Goal: Transaction & Acquisition: Purchase product/service

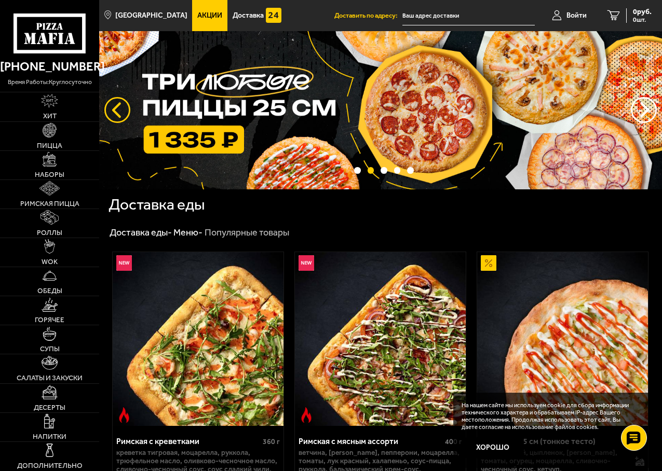
click at [117, 105] on button "следующий" at bounding box center [117, 110] width 26 height 26
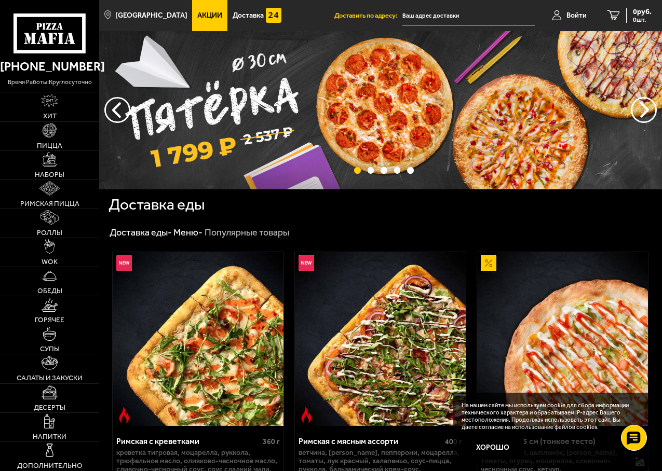
click at [369, 119] on img at bounding box center [380, 110] width 563 height 158
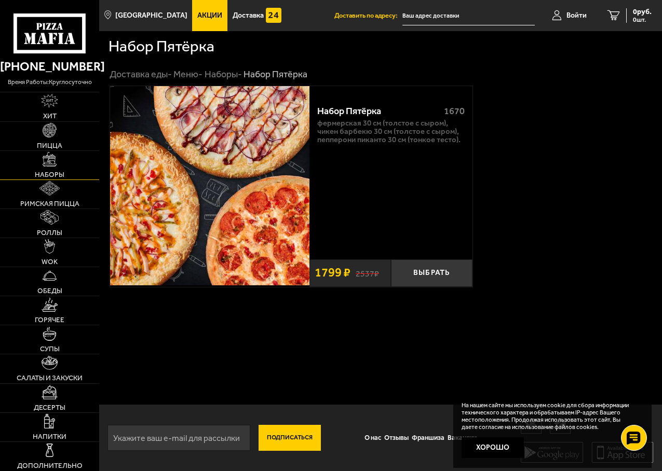
click at [52, 160] on img at bounding box center [50, 159] width 15 height 15
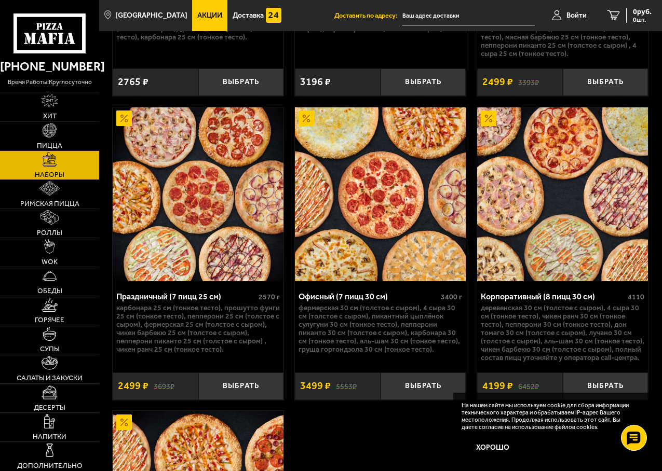
scroll to position [2804, 0]
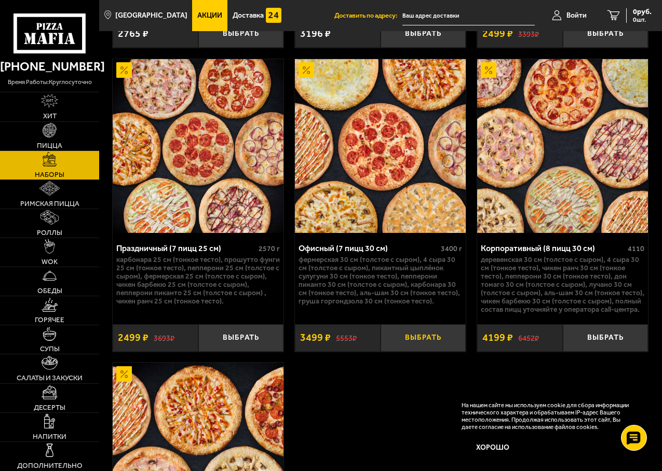
click at [428, 352] on button "Выбрать" at bounding box center [424, 339] width 86 height 28
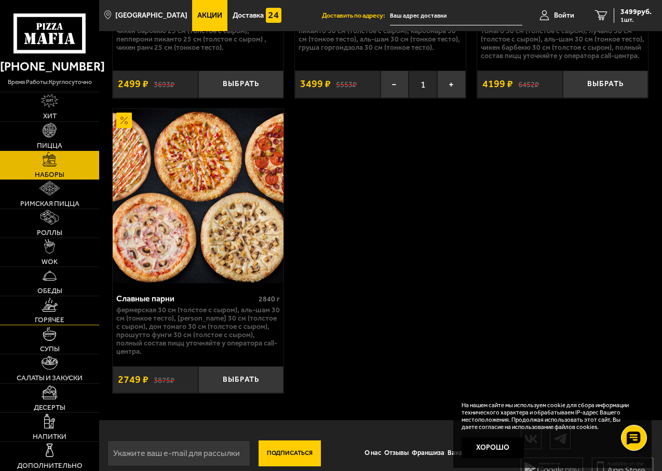
scroll to position [3079, 0]
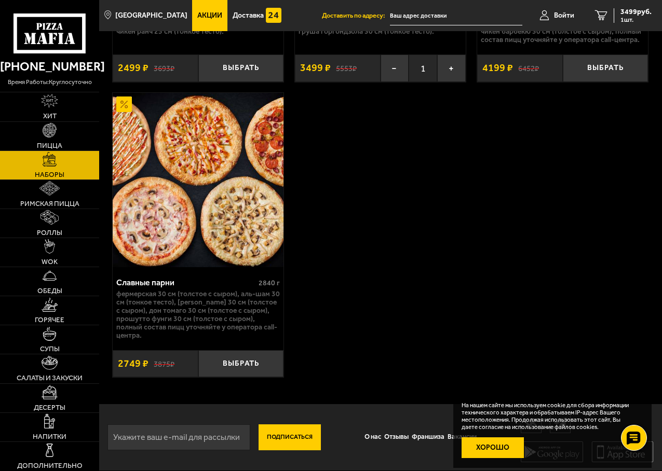
click at [476, 446] on button "Хорошо" at bounding box center [493, 448] width 62 height 21
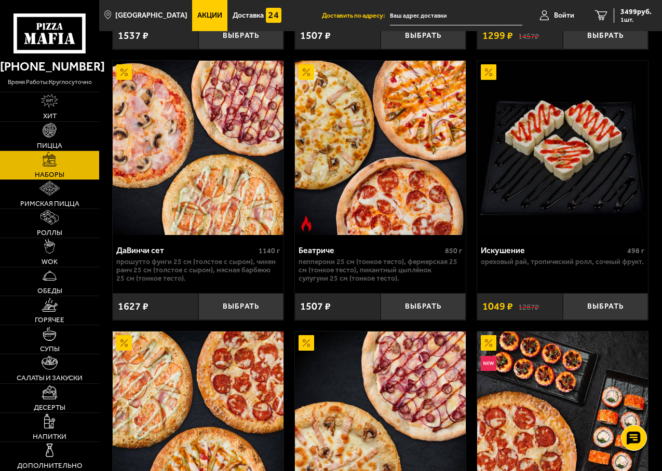
scroll to position [535, 0]
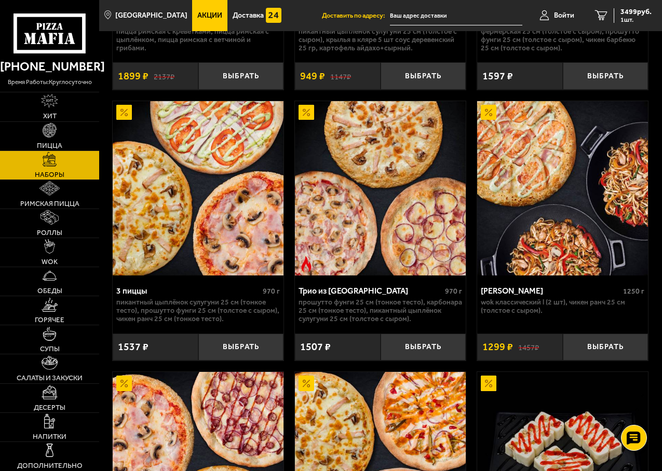
click at [192, 24] on link "Акции" at bounding box center [209, 15] width 35 height 31
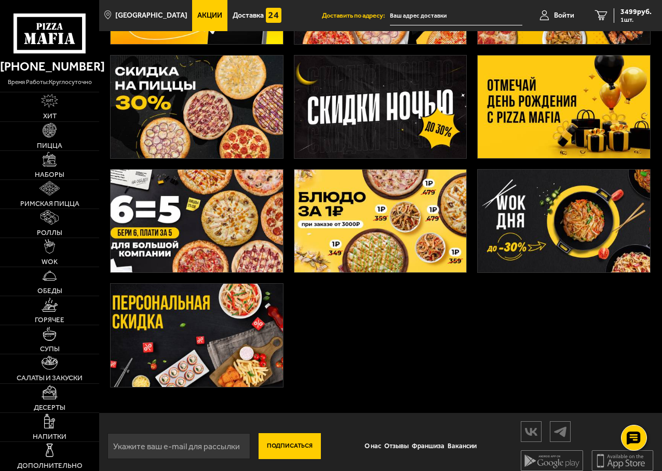
scroll to position [156, 0]
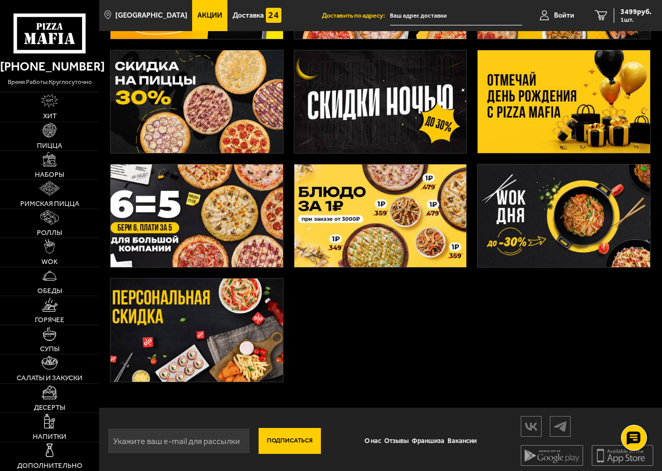
click at [373, 203] on img at bounding box center [380, 216] width 172 height 103
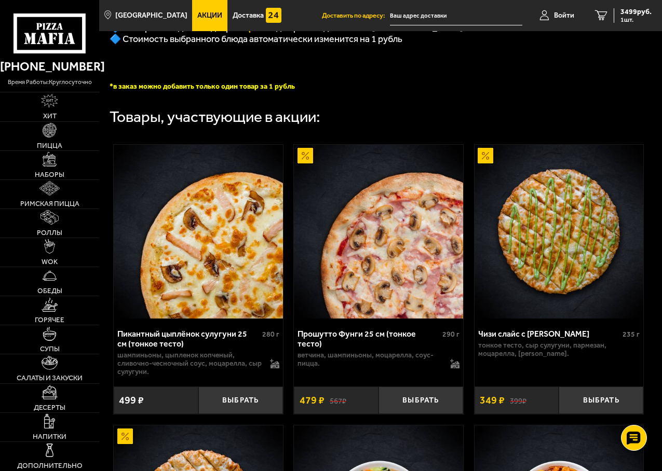
scroll to position [312, 0]
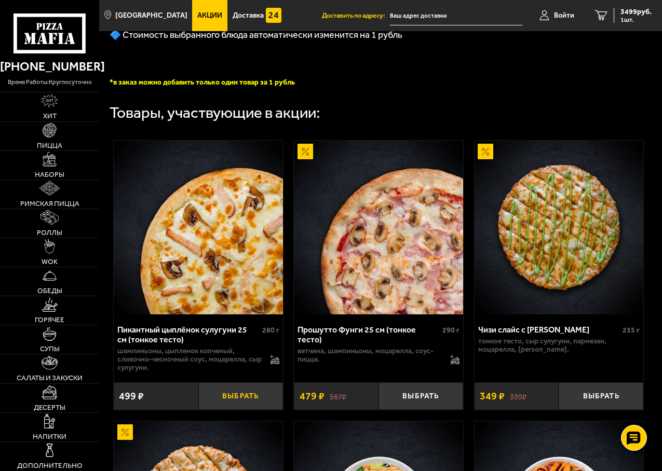
click at [261, 407] on button "Выбрать" at bounding box center [240, 397] width 85 height 28
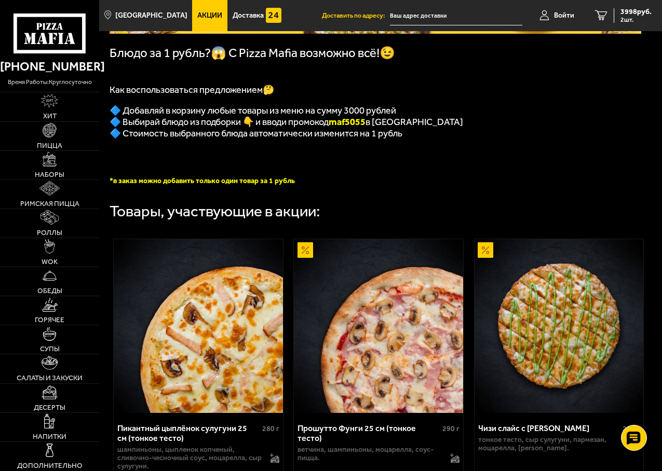
scroll to position [104, 0]
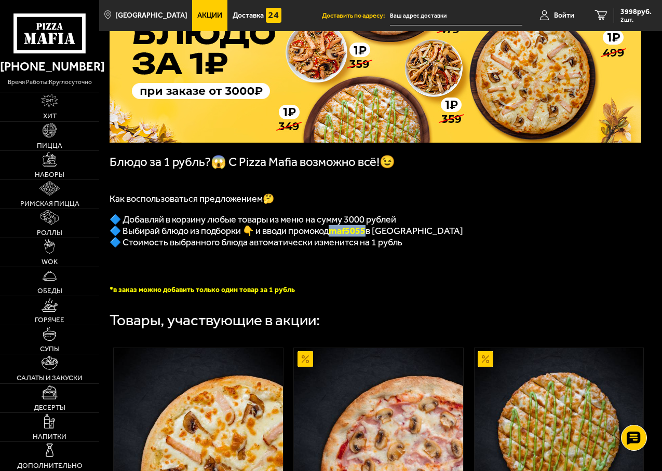
drag, startPoint x: 331, startPoint y: 235, endPoint x: 365, endPoint y: 237, distance: 33.8
click at [365, 237] on b "maf5055" at bounding box center [347, 230] width 37 height 11
copy b "maf5055"
click at [567, 15] on span "Войти" at bounding box center [564, 15] width 20 height 7
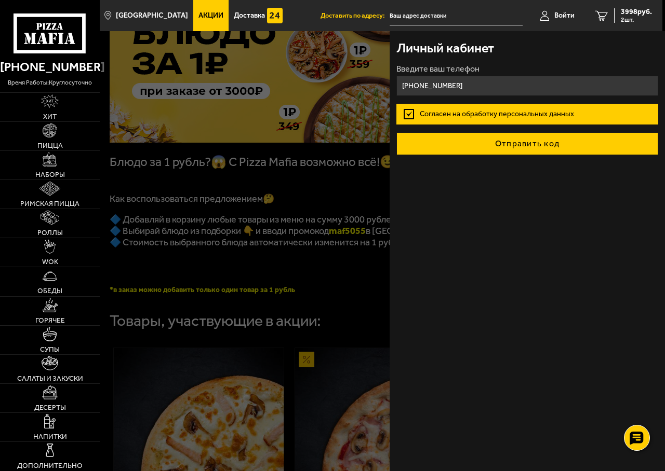
type input "[PHONE_NUMBER]"
click at [542, 138] on button "Отправить код" at bounding box center [526, 143] width 261 height 23
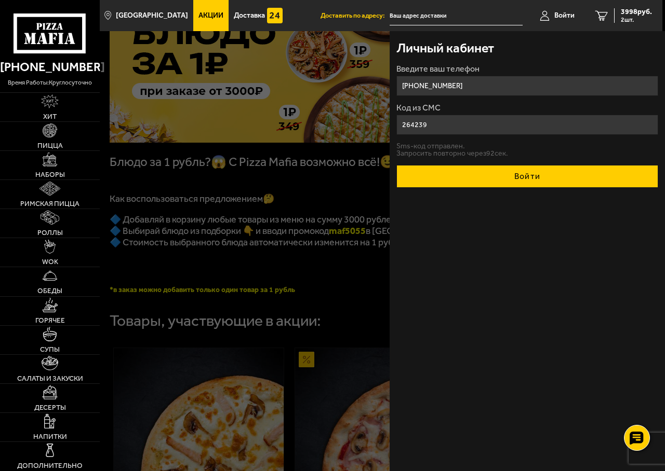
type input "264239"
click at [515, 177] on button "Войти" at bounding box center [526, 176] width 261 height 23
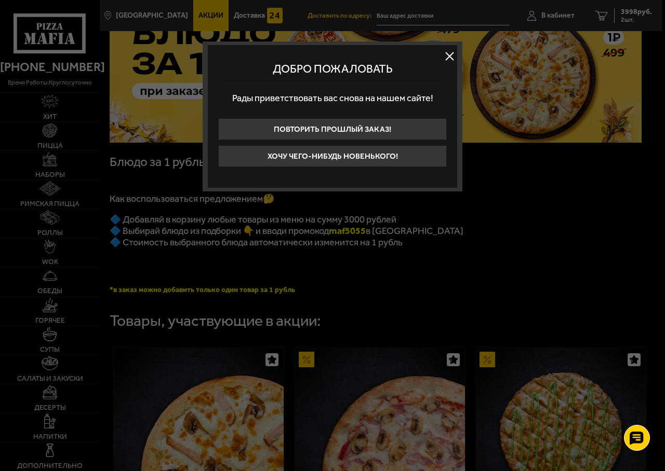
click at [452, 56] on button at bounding box center [449, 56] width 16 height 16
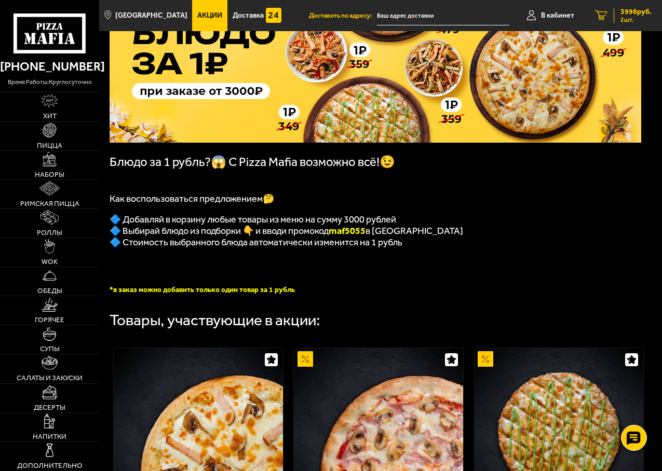
click at [634, 15] on span "3998 руб." at bounding box center [636, 11] width 31 height 7
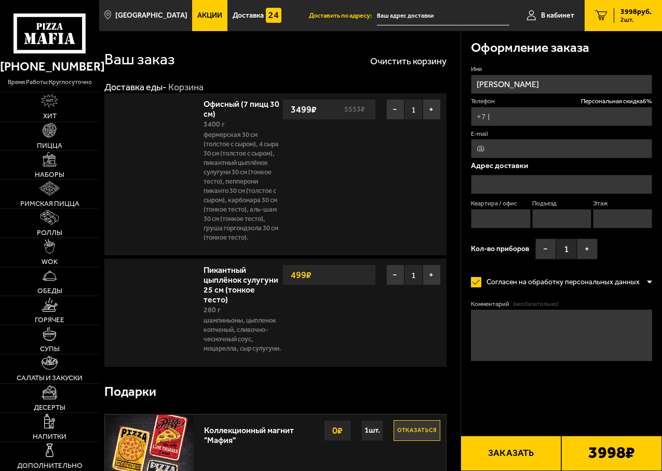
type input "[PHONE_NUMBER]"
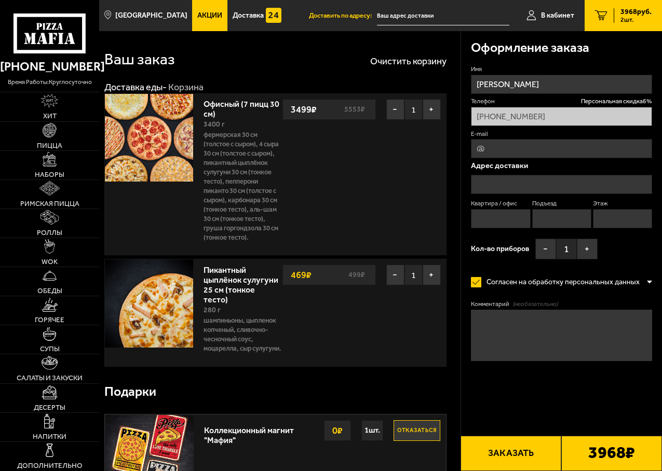
click at [488, 186] on input "text" at bounding box center [561, 184] width 181 height 19
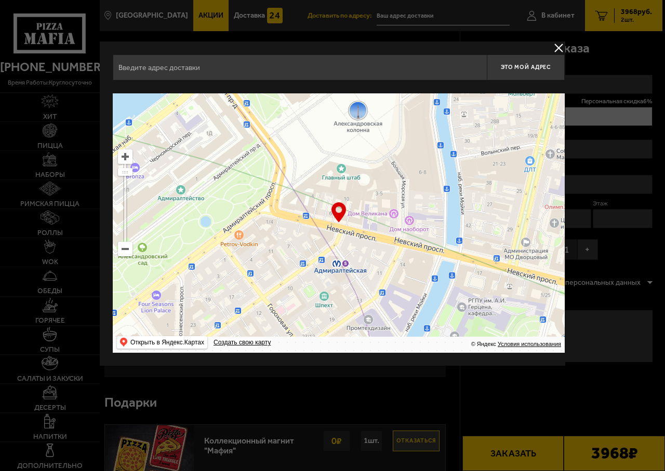
drag, startPoint x: 368, startPoint y: 254, endPoint x: 388, endPoint y: 112, distance: 144.2
click at [386, 112] on ymaps at bounding box center [339, 223] width 452 height 260
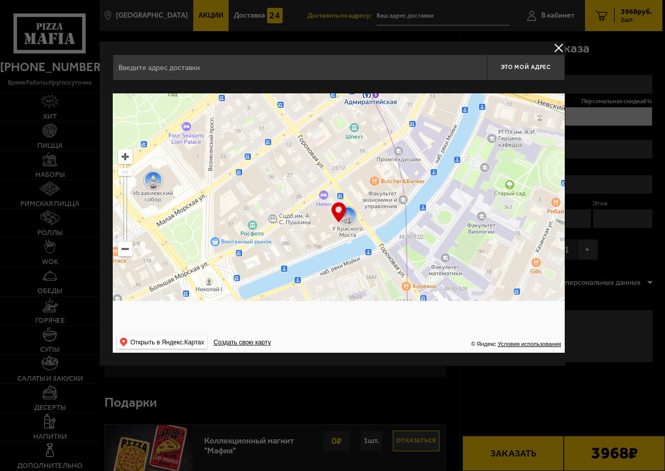
drag, startPoint x: 389, startPoint y: 240, endPoint x: 423, endPoint y: 105, distance: 138.8
click at [422, 100] on ymaps at bounding box center [339, 223] width 452 height 260
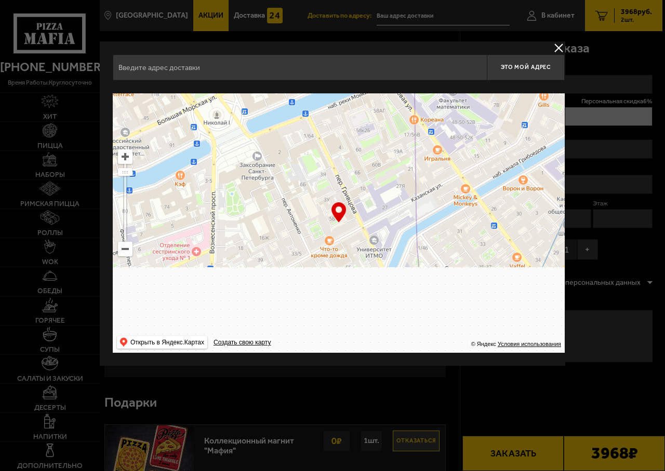
drag, startPoint x: 402, startPoint y: 167, endPoint x: 398, endPoint y: 93, distance: 73.9
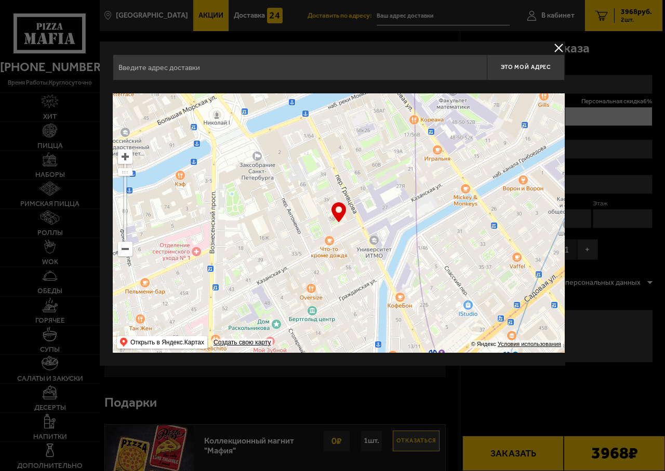
click at [398, 93] on ymaps at bounding box center [339, 223] width 452 height 260
type input "[STREET_ADDRESS][PERSON_NAME]"
type input "[PERSON_NAME][STREET_ADDRESS]"
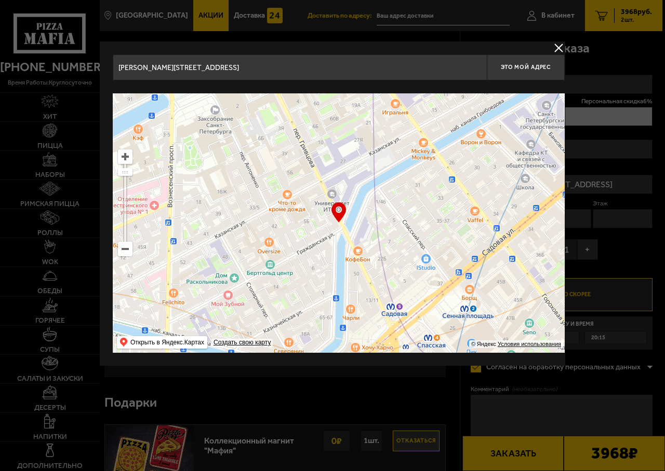
drag, startPoint x: 433, startPoint y: 204, endPoint x: 385, endPoint y: 153, distance: 70.5
click at [385, 153] on ymaps at bounding box center [339, 223] width 452 height 260
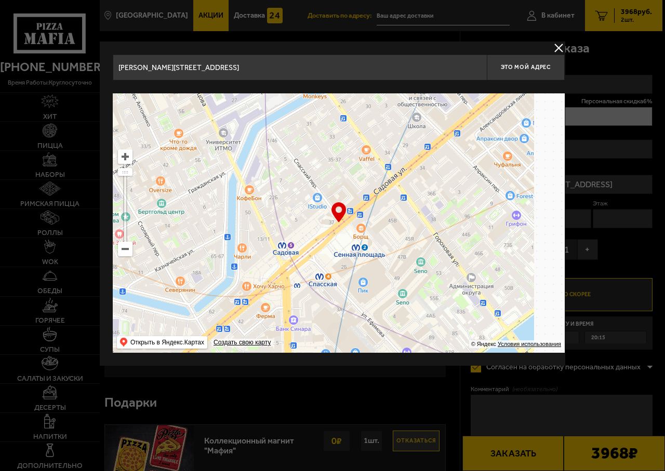
drag, startPoint x: 476, startPoint y: 217, endPoint x: 409, endPoint y: 199, distance: 68.9
click at [370, 161] on ymaps at bounding box center [339, 223] width 452 height 260
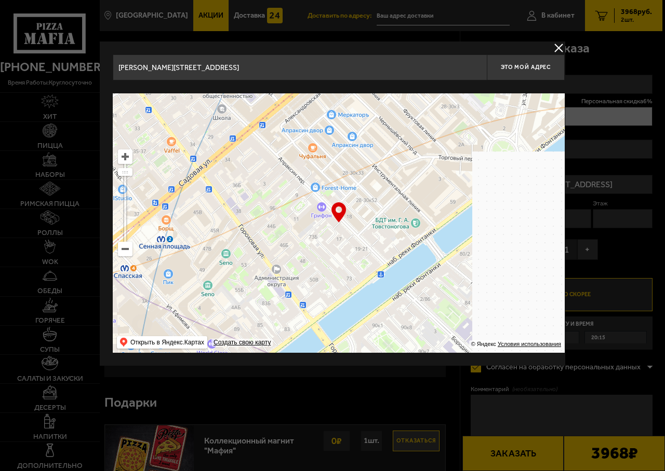
drag, startPoint x: 481, startPoint y: 232, endPoint x: 338, endPoint y: 223, distance: 143.6
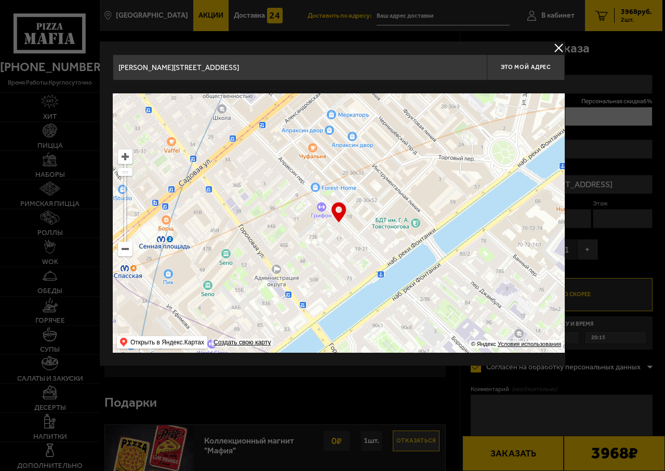
click at [339, 223] on ymaps at bounding box center [339, 223] width 452 height 260
type input "[STREET_ADDRESS]"
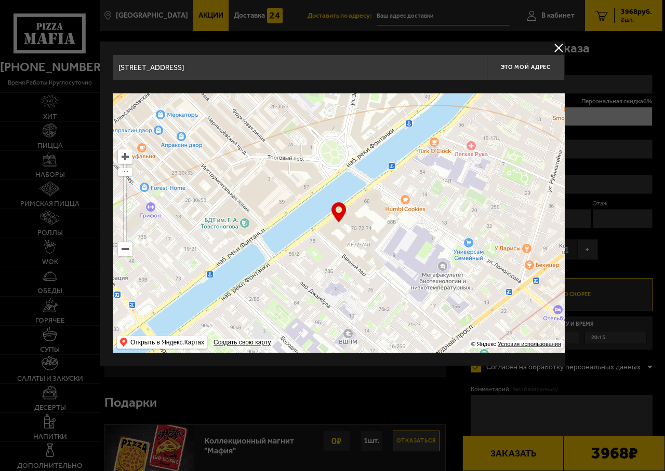
drag, startPoint x: 412, startPoint y: 230, endPoint x: 290, endPoint y: 230, distance: 122.0
click at [291, 230] on ymaps at bounding box center [339, 223] width 452 height 260
type input "[STREET_ADDRESS]"
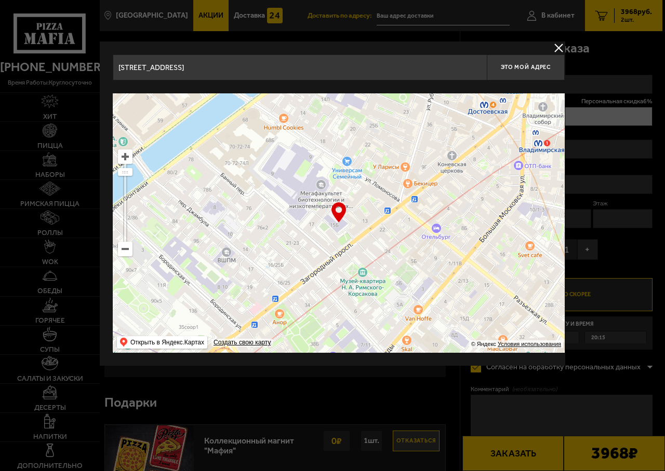
drag, startPoint x: 427, startPoint y: 232, endPoint x: 382, endPoint y: 130, distance: 112.0
click at [382, 130] on ymaps at bounding box center [339, 223] width 452 height 260
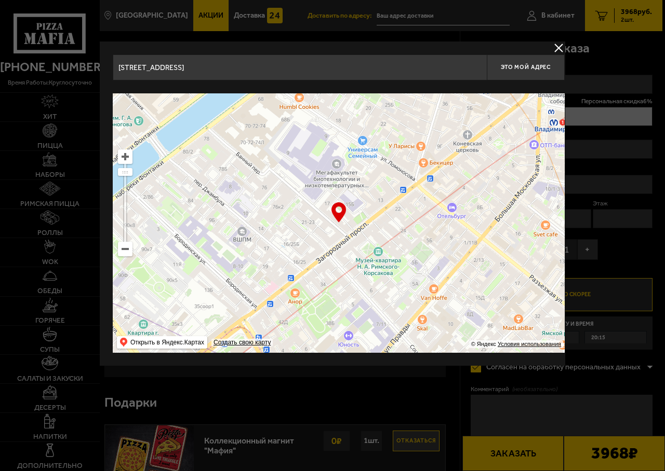
type input "[STREET_ADDRESS]"
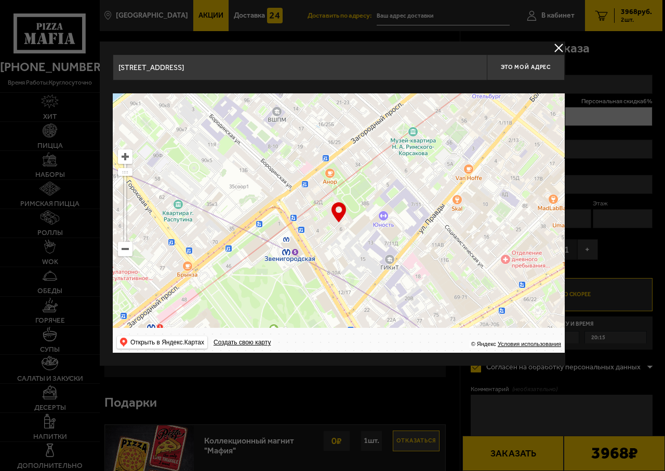
drag, startPoint x: 378, startPoint y: 234, endPoint x: 414, endPoint y: 113, distance: 126.7
click at [414, 113] on ymaps at bounding box center [339, 223] width 452 height 260
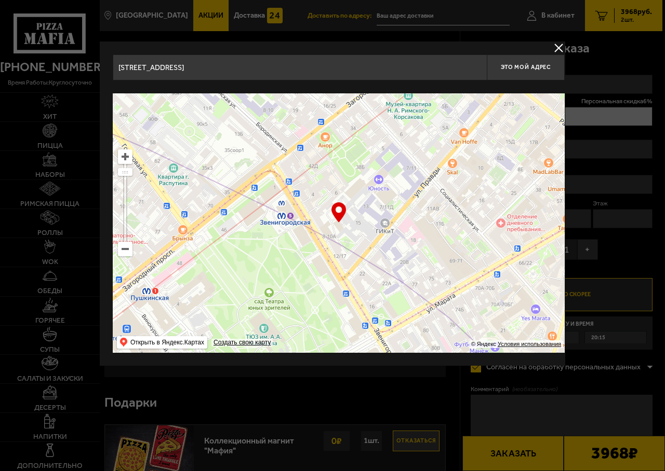
drag, startPoint x: 377, startPoint y: 187, endPoint x: 356, endPoint y: 210, distance: 31.6
click at [356, 210] on ymaps at bounding box center [339, 223] width 452 height 260
type input "[STREET_ADDRESS]"
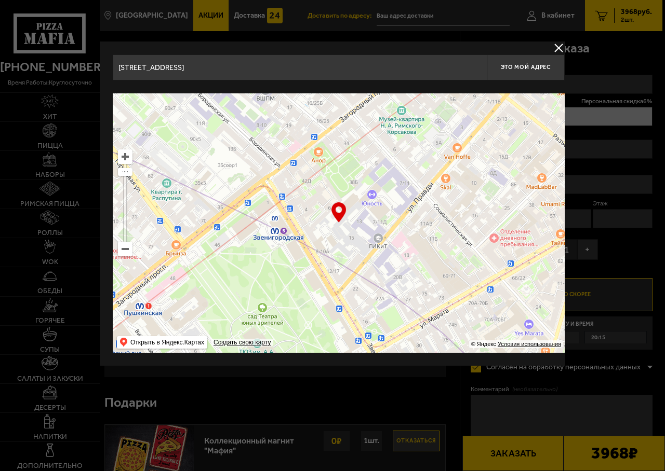
type input "[STREET_ADDRESS]"
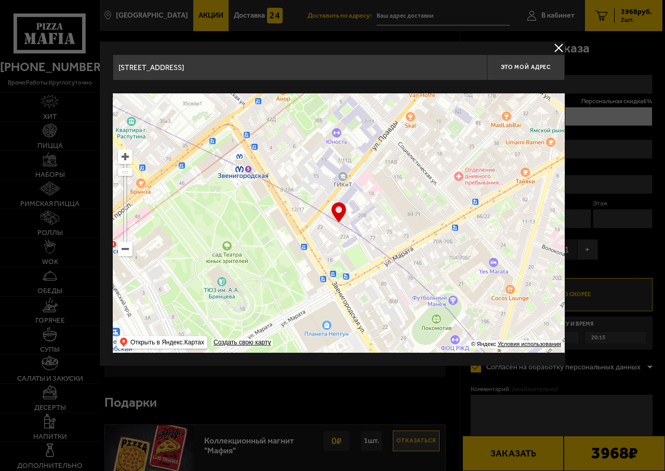
type input "[STREET_ADDRESS]"
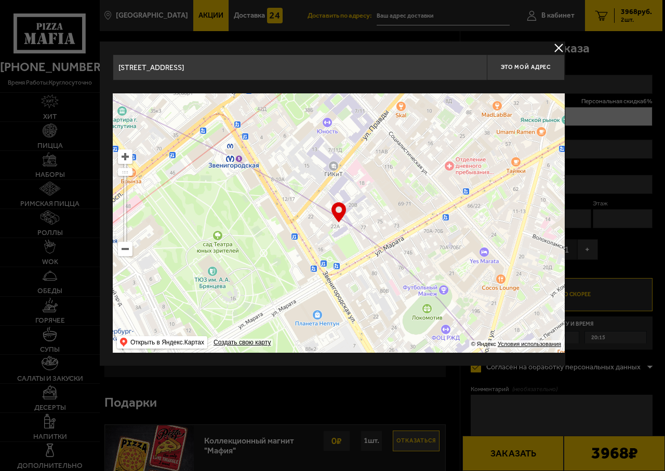
type input "[STREET_ADDRESS]"
drag, startPoint x: 420, startPoint y: 235, endPoint x: 369, endPoint y: 178, distance: 76.8
click at [369, 178] on ymaps at bounding box center [339, 223] width 452 height 260
type input "[STREET_ADDRESS]"
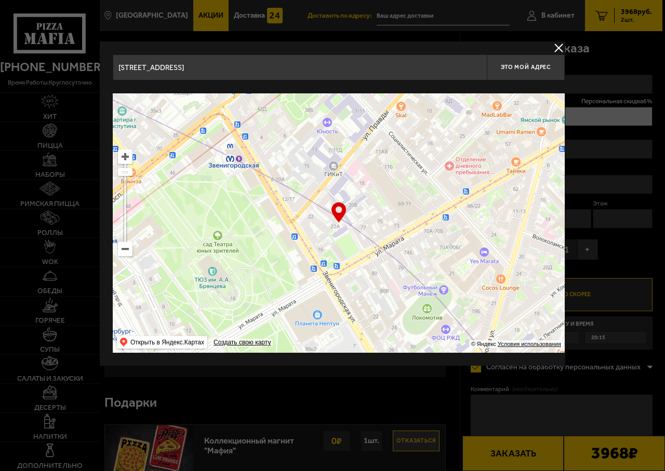
type input "[STREET_ADDRESS]"
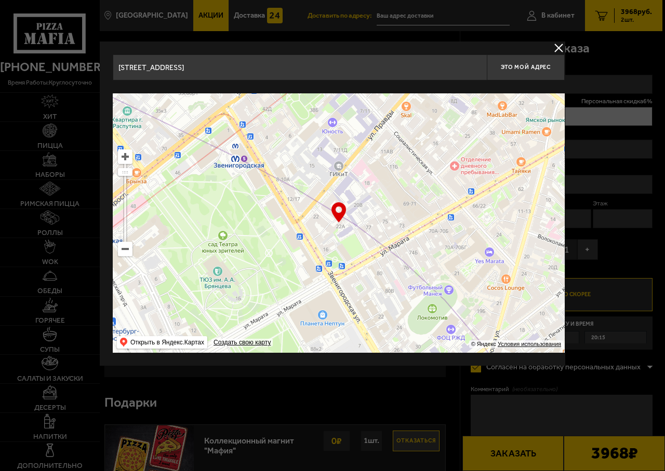
click at [360, 213] on ymaps at bounding box center [339, 223] width 452 height 260
click at [530, 65] on span "Это мой адрес" at bounding box center [526, 67] width 50 height 7
type input "[STREET_ADDRESS]"
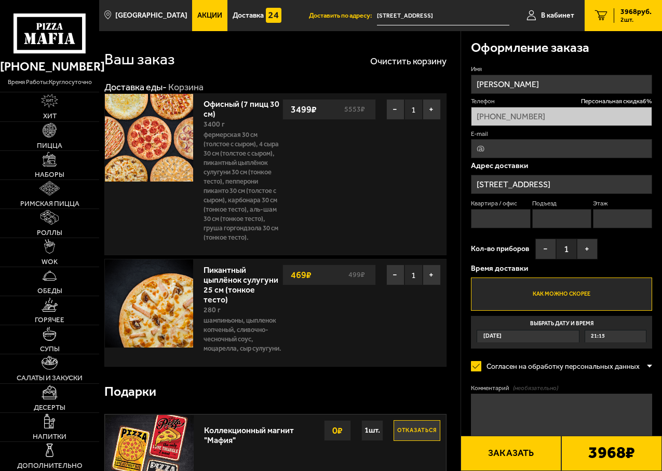
click at [479, 225] on input "Квартира / офис" at bounding box center [500, 218] width 59 height 19
type input "37"
click at [540, 221] on input "Подъезд" at bounding box center [561, 218] width 59 height 19
type input "6"
type input "3"
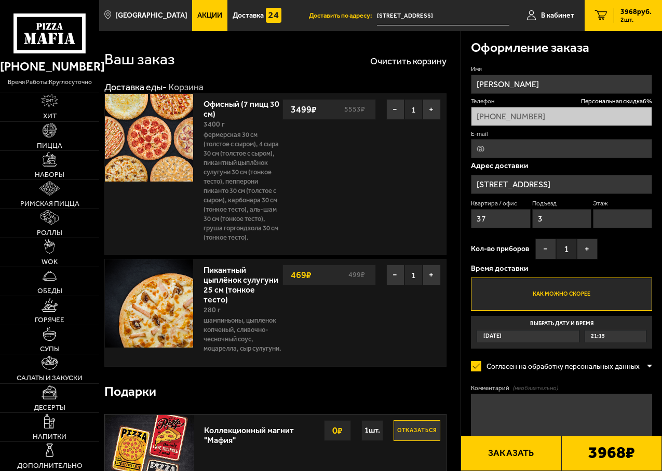
click at [605, 222] on input "Этаж" at bounding box center [622, 218] width 59 height 19
type input "6"
click at [594, 250] on button "+" at bounding box center [587, 249] width 21 height 21
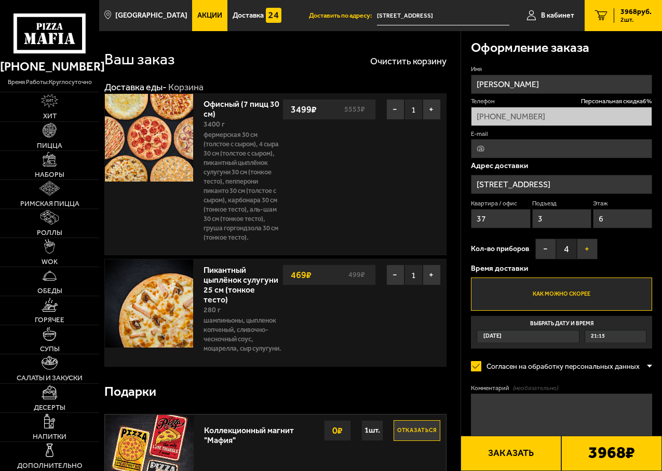
click at [594, 250] on button "+" at bounding box center [587, 249] width 21 height 21
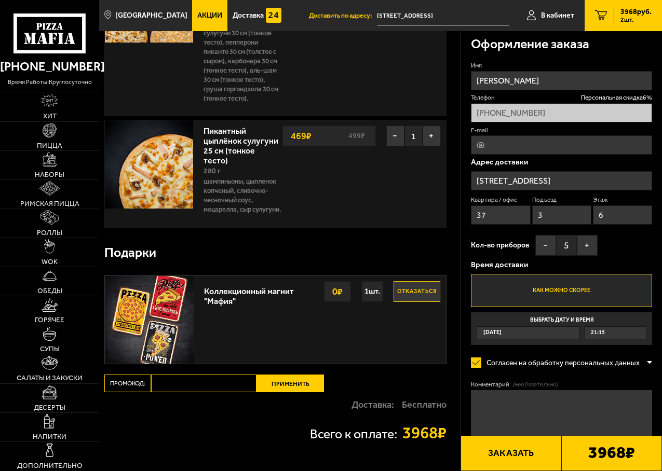
scroll to position [156, 0]
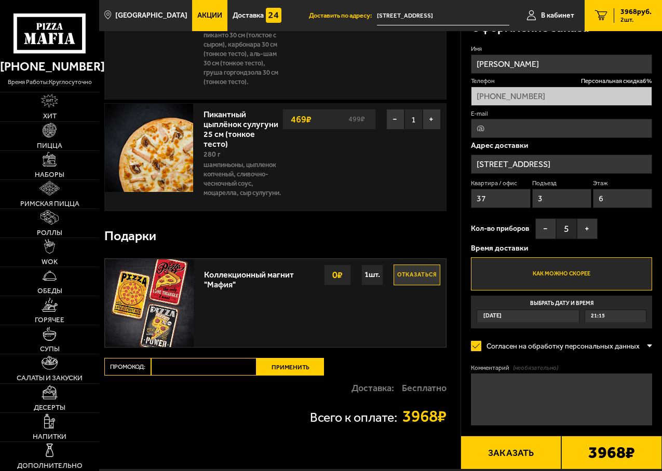
click at [502, 394] on textarea "Комментарий (необязательно)" at bounding box center [561, 400] width 181 height 52
paste input "maf5055"
type input "maf5055"
click at [294, 376] on button "Применить" at bounding box center [291, 367] width 68 height 18
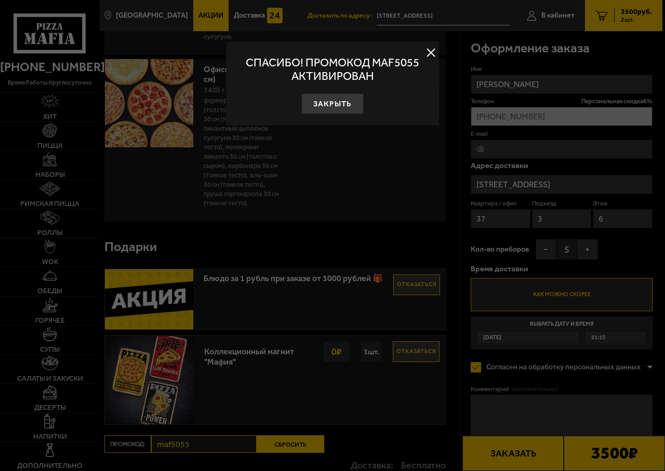
click at [500, 417] on div at bounding box center [332, 235] width 665 height 471
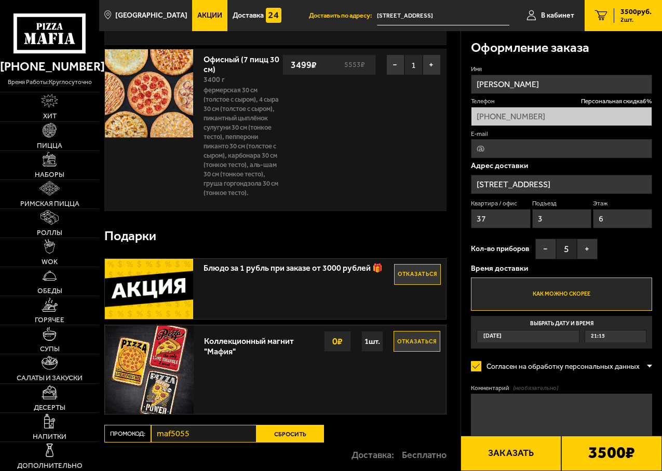
click at [496, 416] on textarea "Комментарий (необязательно)" at bounding box center [561, 420] width 181 height 52
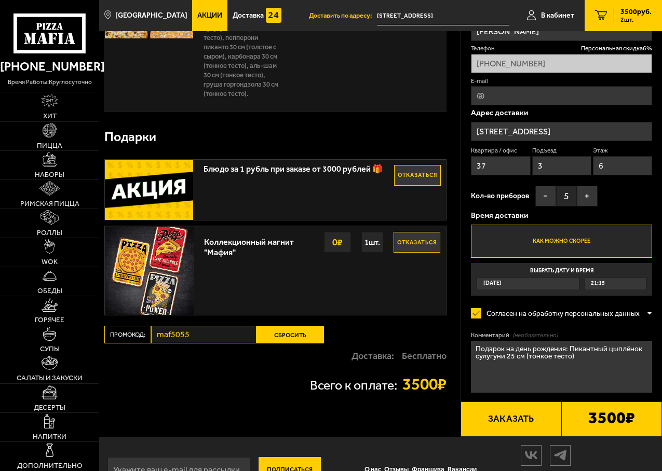
scroll to position [260, 0]
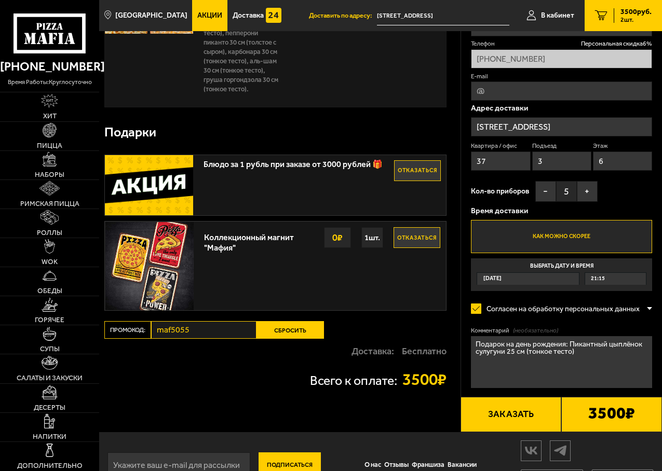
type textarea "Подарок на день рождения: Пикантный цыплёнок сулугуни 25 см (тонкое тесто)"
click at [522, 427] on button "Заказать" at bounding box center [511, 414] width 101 height 35
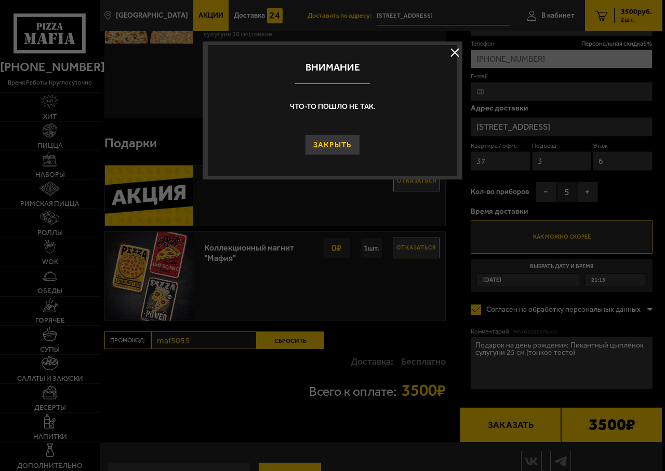
click at [329, 138] on button "Закрыть" at bounding box center [333, 144] width 56 height 21
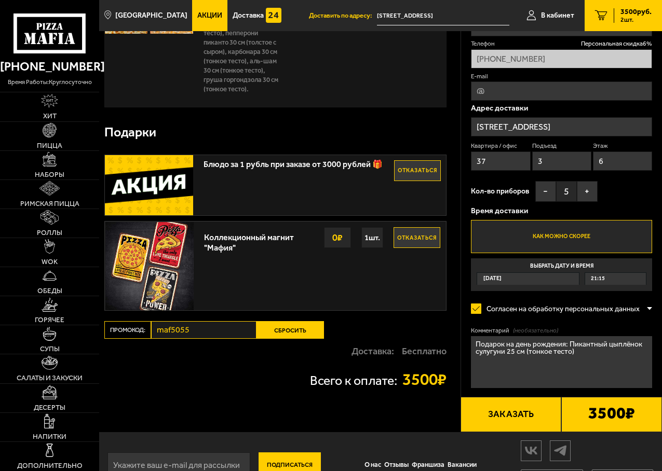
click at [508, 429] on button "Заказать" at bounding box center [511, 414] width 101 height 35
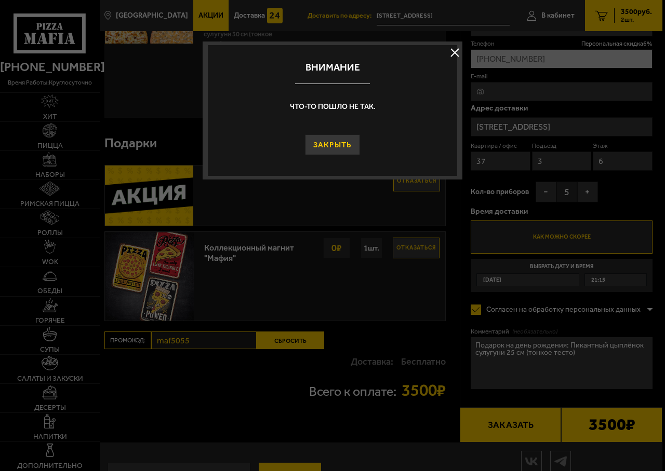
click at [319, 144] on button "Закрыть" at bounding box center [333, 144] width 56 height 21
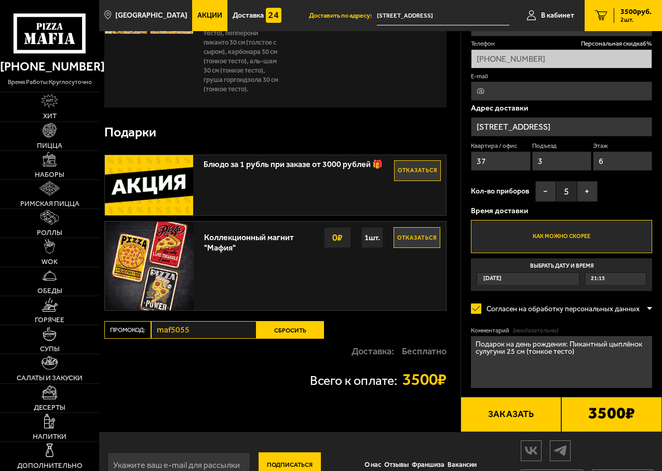
click at [502, 429] on button "Заказать" at bounding box center [511, 414] width 101 height 35
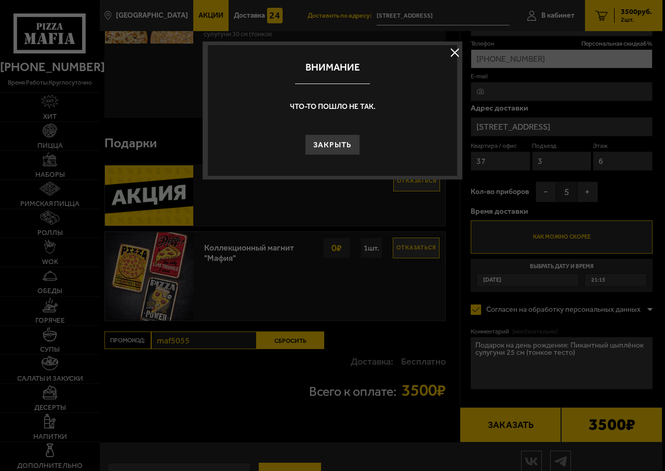
click at [330, 133] on div "Закрыть" at bounding box center [332, 139] width 249 height 31
click at [332, 150] on button "Закрыть" at bounding box center [333, 144] width 56 height 21
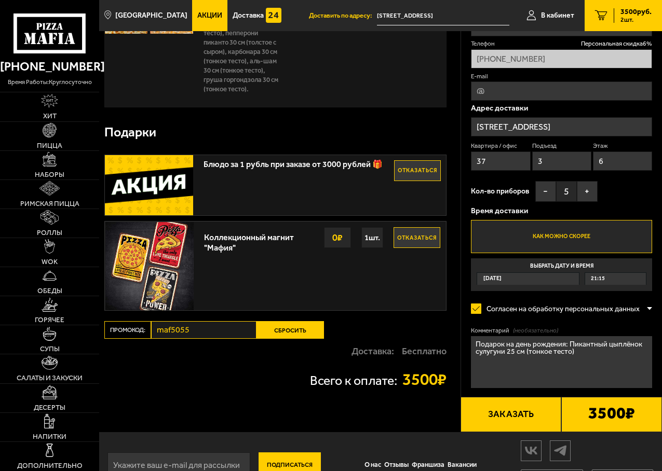
click at [511, 416] on button "Заказать" at bounding box center [511, 414] width 101 height 35
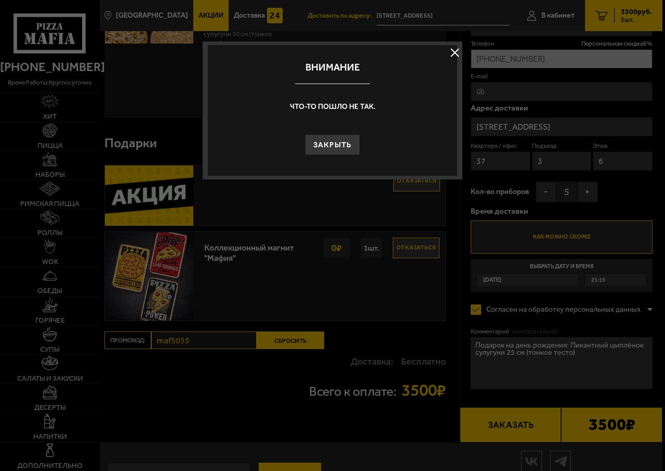
click at [334, 133] on div "Закрыть" at bounding box center [332, 139] width 249 height 31
click at [334, 147] on button "Закрыть" at bounding box center [333, 144] width 56 height 21
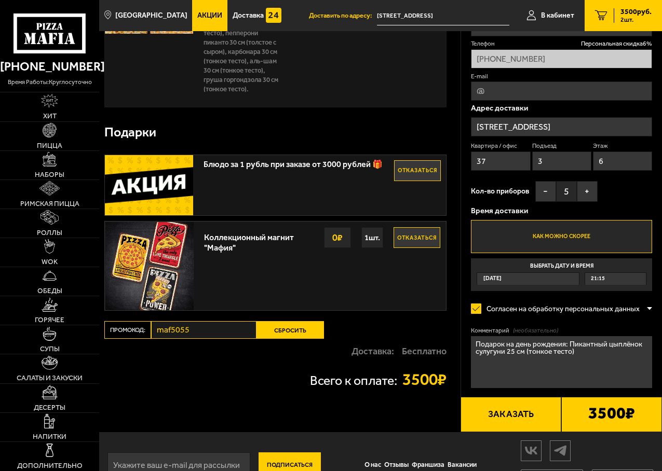
click at [501, 421] on button "Заказать" at bounding box center [511, 414] width 101 height 35
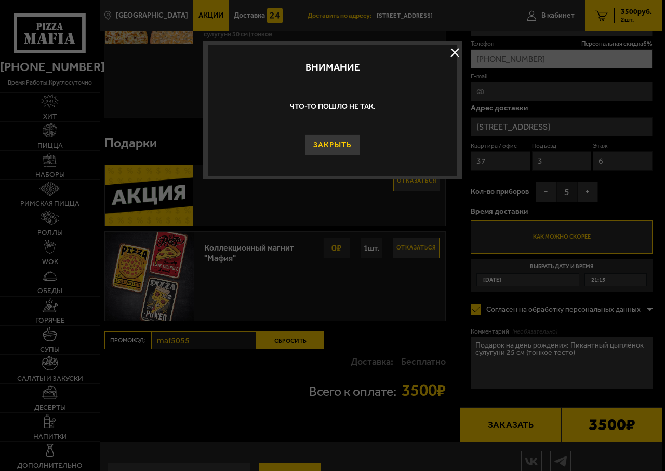
click at [330, 141] on button "Закрыть" at bounding box center [333, 144] width 56 height 21
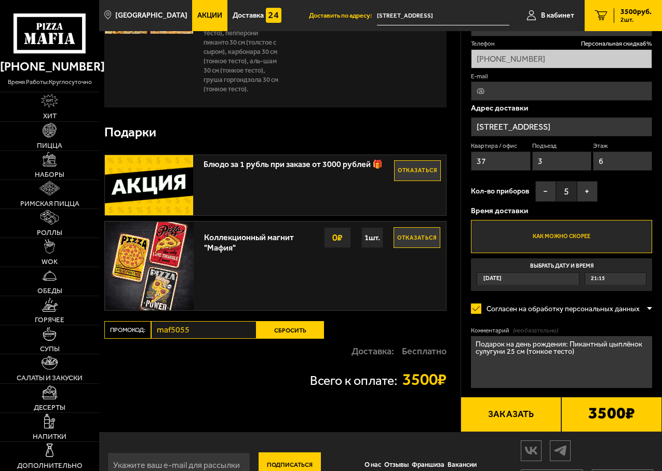
click at [503, 419] on button "Заказать" at bounding box center [511, 414] width 101 height 35
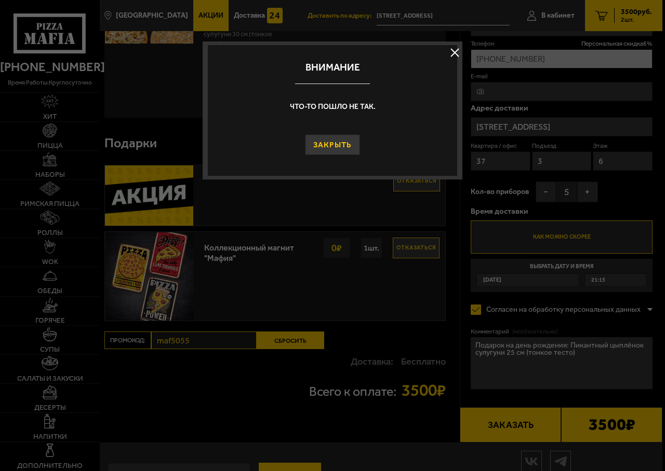
click at [323, 145] on button "Закрыть" at bounding box center [333, 144] width 56 height 21
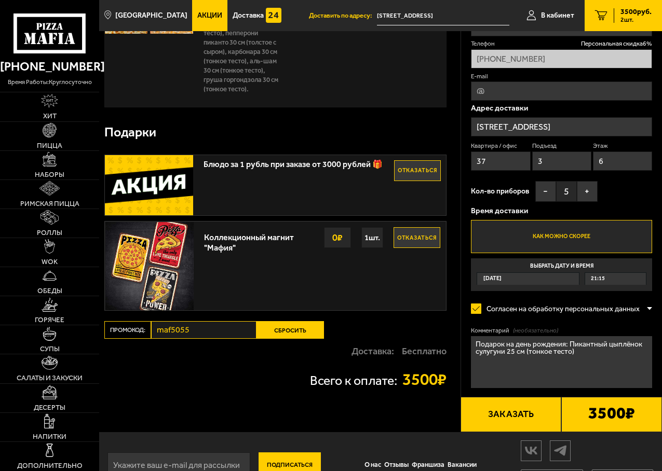
click at [494, 428] on button "Заказать" at bounding box center [511, 414] width 101 height 35
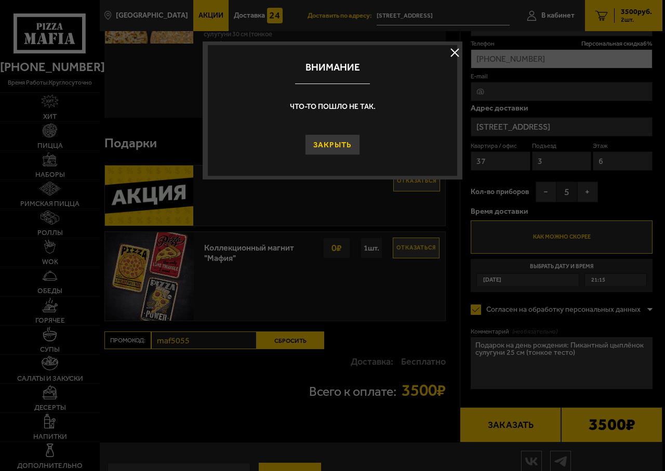
click at [317, 141] on button "Закрыть" at bounding box center [333, 144] width 56 height 21
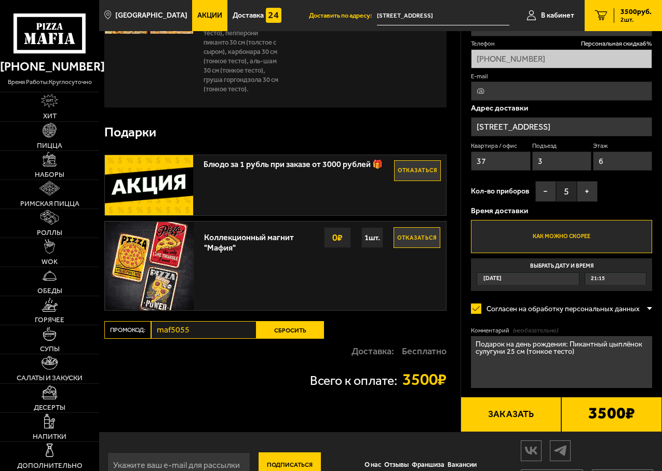
click at [500, 429] on button "Заказать" at bounding box center [511, 414] width 101 height 35
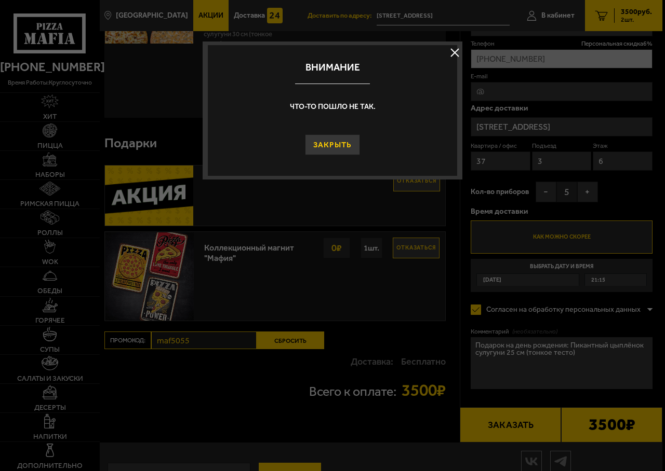
click at [327, 145] on button "Закрыть" at bounding box center [333, 144] width 56 height 21
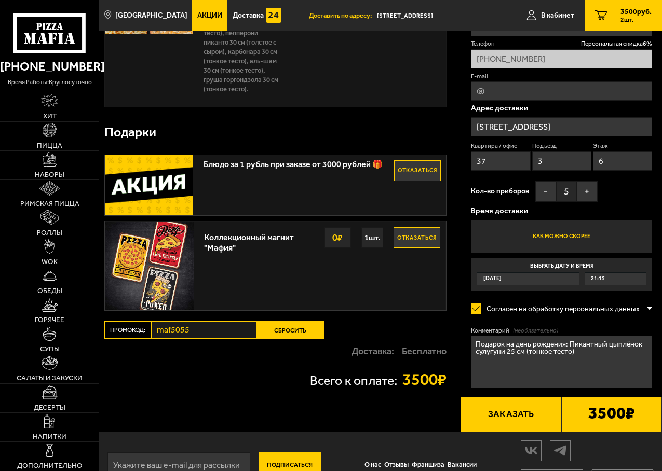
click at [489, 416] on button "Заказать" at bounding box center [511, 414] width 101 height 35
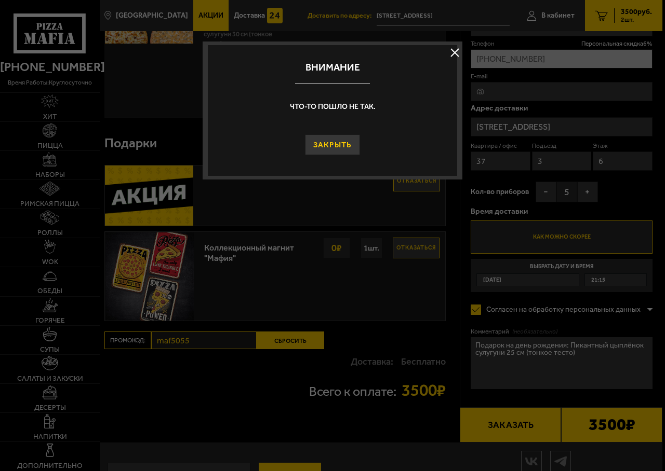
click at [318, 135] on button "Закрыть" at bounding box center [333, 144] width 56 height 21
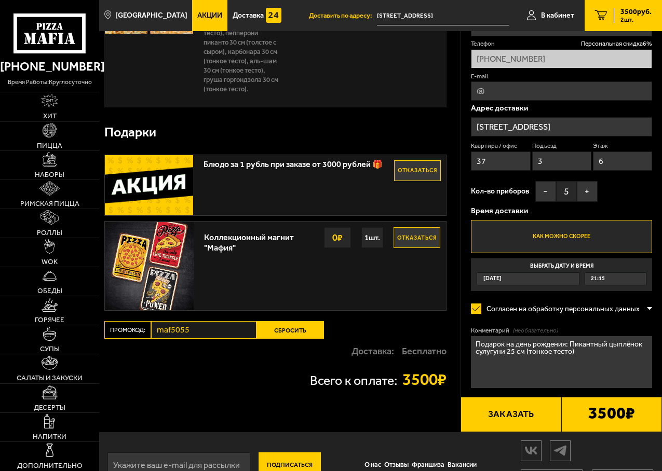
click at [508, 422] on button "Заказать" at bounding box center [511, 414] width 101 height 35
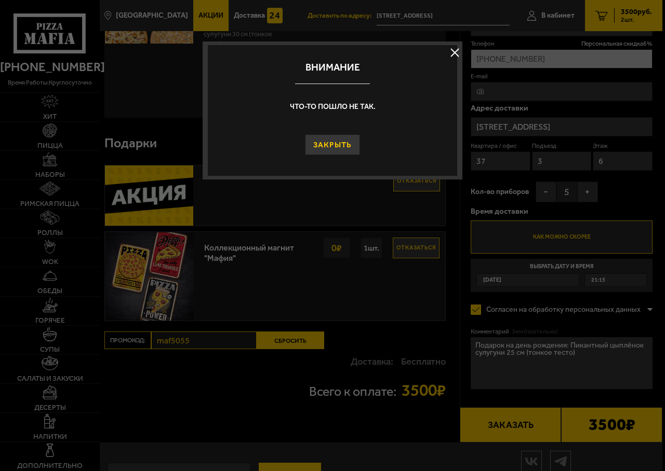
click at [339, 149] on button "Закрыть" at bounding box center [333, 144] width 56 height 21
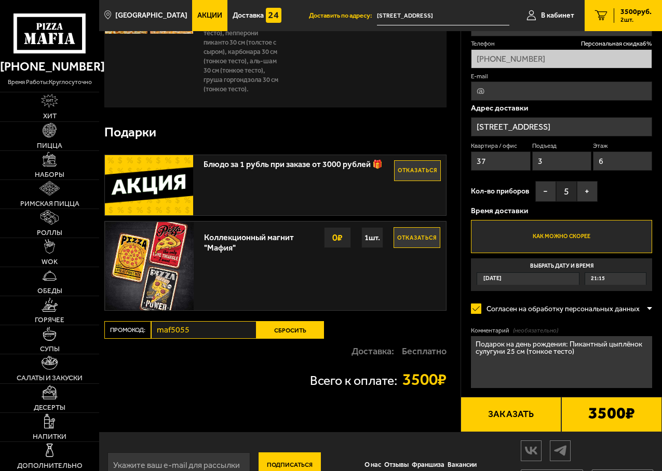
click at [521, 423] on button "Заказать" at bounding box center [511, 414] width 101 height 35
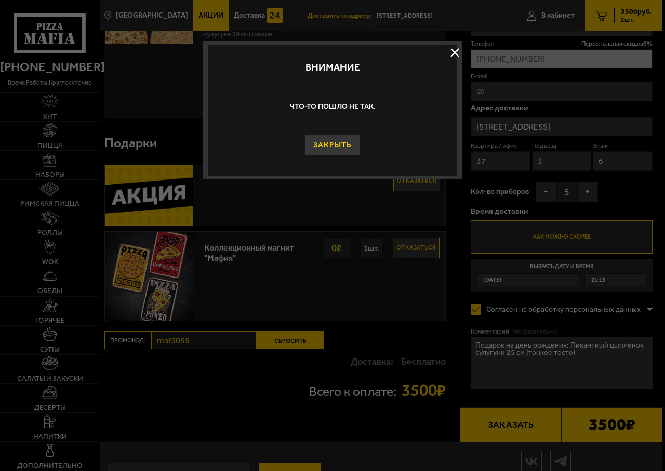
click at [332, 138] on button "Закрыть" at bounding box center [333, 144] width 56 height 21
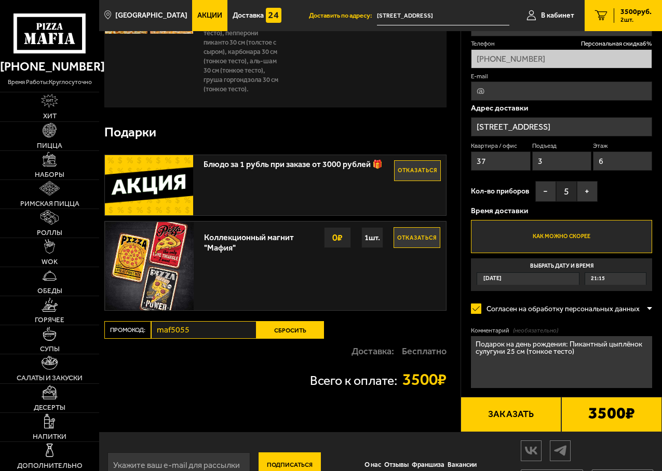
click at [514, 427] on button "Заказать" at bounding box center [511, 414] width 101 height 35
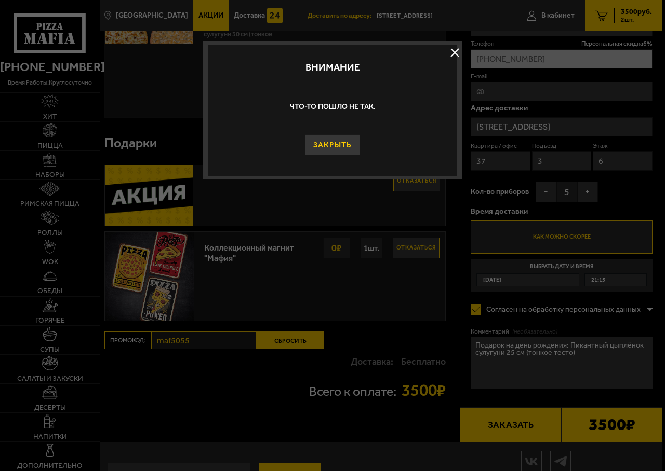
click at [322, 147] on button "Закрыть" at bounding box center [333, 144] width 56 height 21
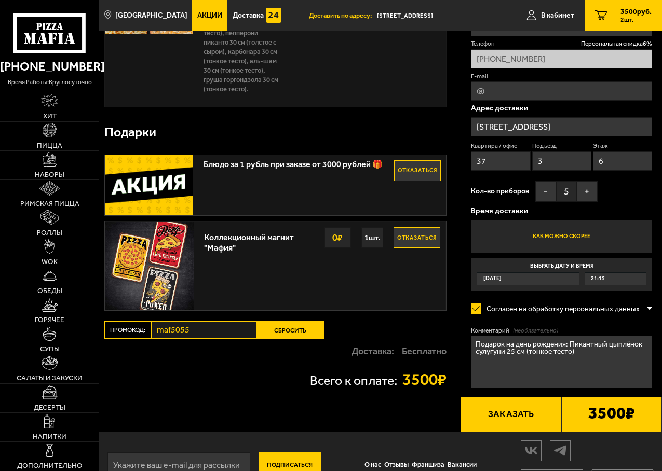
click at [520, 424] on button "Заказать" at bounding box center [511, 414] width 101 height 35
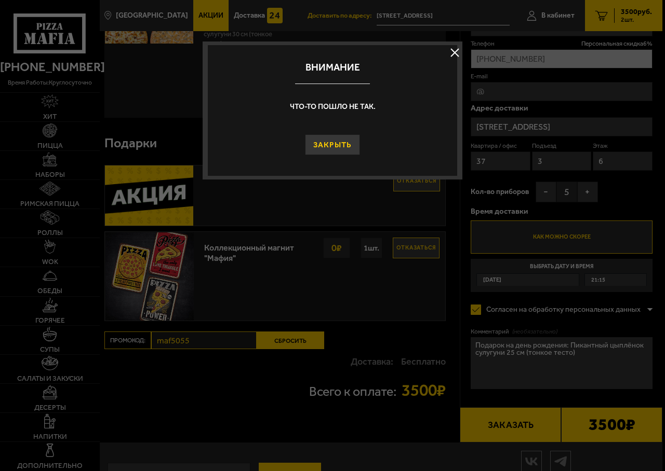
click at [319, 137] on button "Закрыть" at bounding box center [333, 144] width 56 height 21
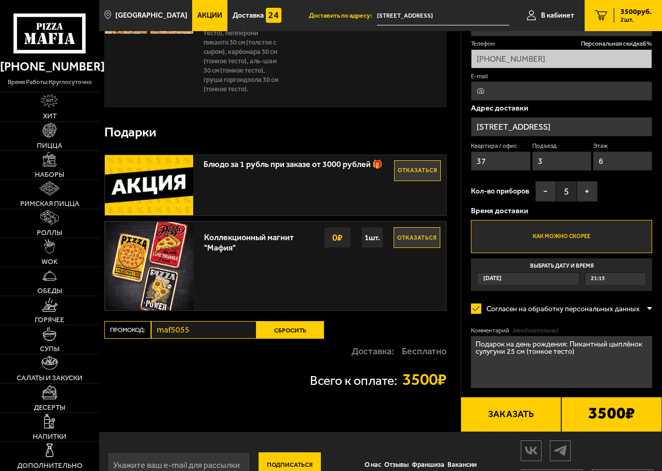
click at [499, 428] on button "Заказать" at bounding box center [511, 414] width 101 height 35
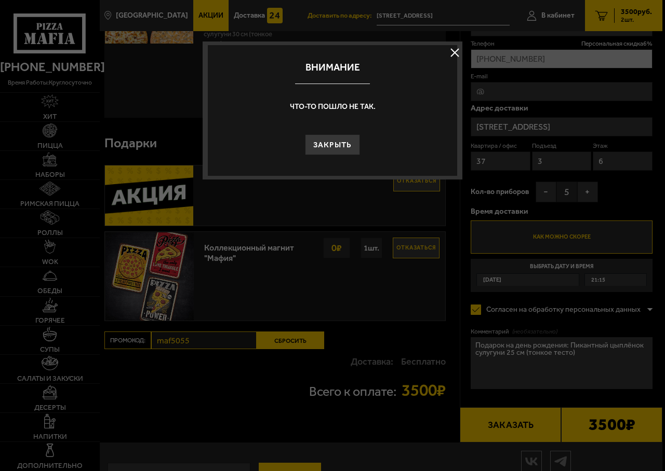
click at [322, 134] on div "Закрыть" at bounding box center [332, 139] width 249 height 31
click at [322, 151] on button "Закрыть" at bounding box center [333, 144] width 56 height 21
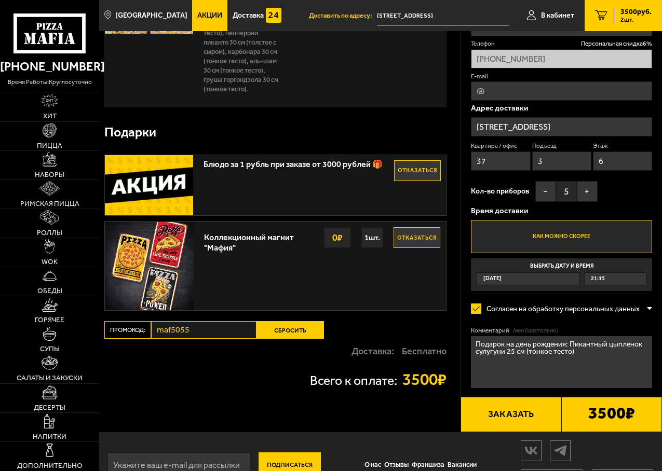
click at [494, 414] on button "Заказать" at bounding box center [511, 414] width 101 height 35
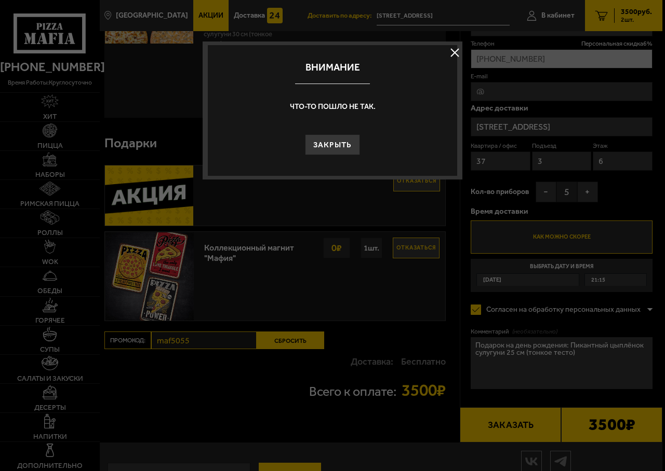
click at [497, 420] on div at bounding box center [332, 235] width 665 height 471
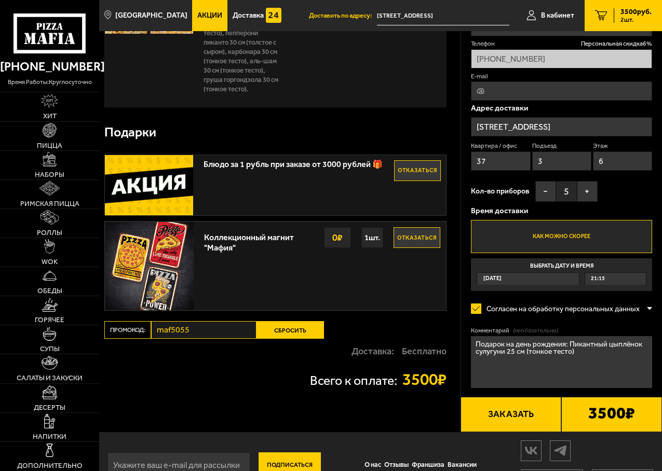
click at [499, 424] on button "Заказать" at bounding box center [511, 414] width 101 height 35
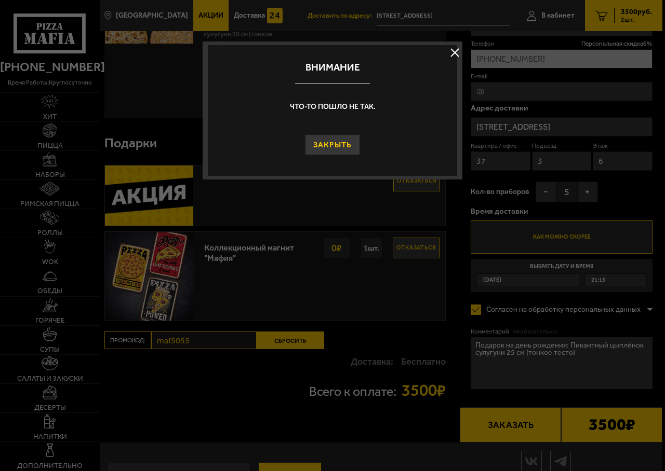
click at [309, 143] on button "Закрыть" at bounding box center [333, 144] width 56 height 21
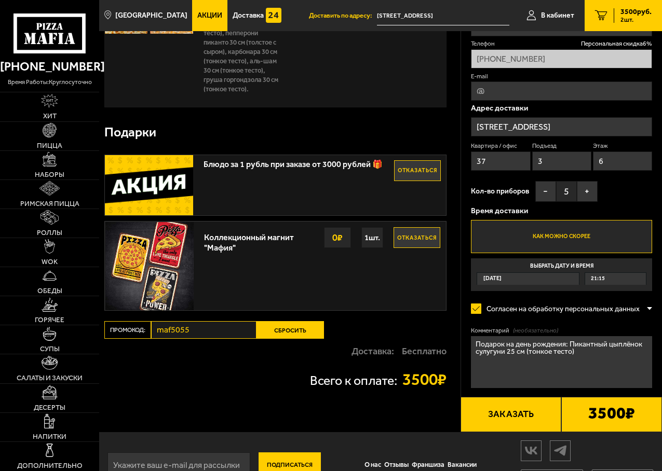
click at [501, 419] on button "Заказать" at bounding box center [511, 414] width 101 height 35
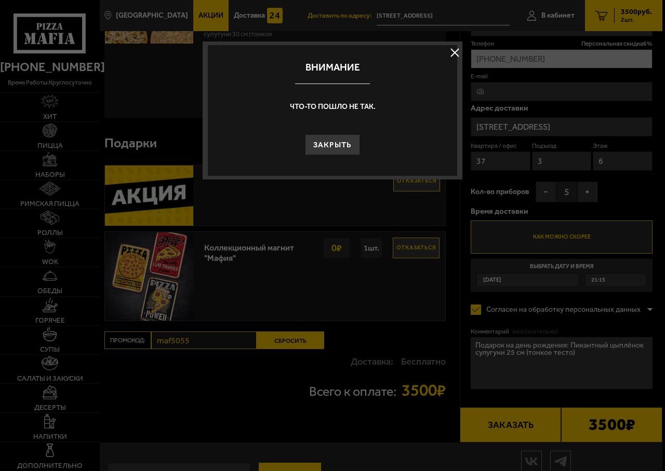
click at [501, 419] on div at bounding box center [332, 235] width 665 height 471
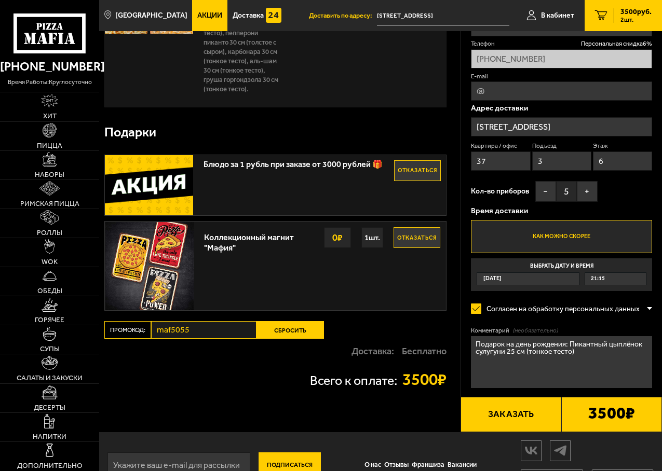
click at [501, 419] on button "Заказать" at bounding box center [511, 414] width 101 height 35
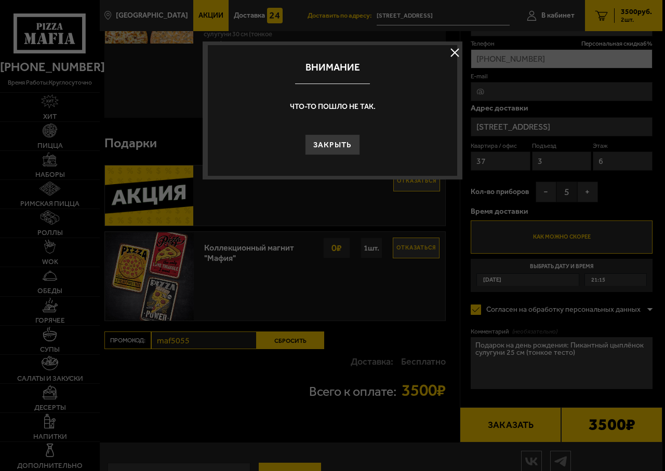
click at [501, 419] on div at bounding box center [332, 235] width 665 height 471
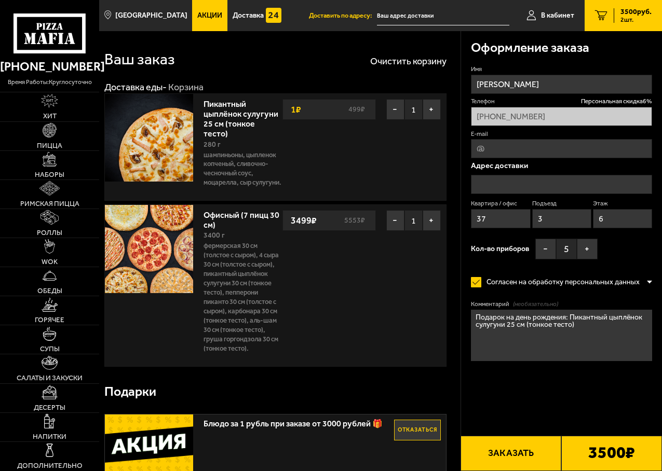
type input "[STREET_ADDRESS]"
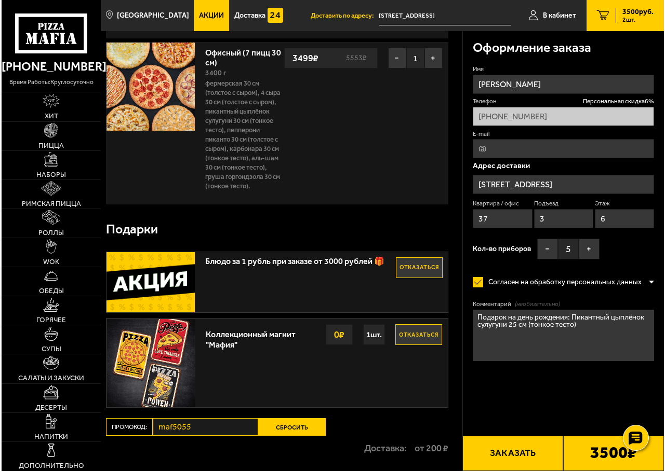
scroll to position [260, 0]
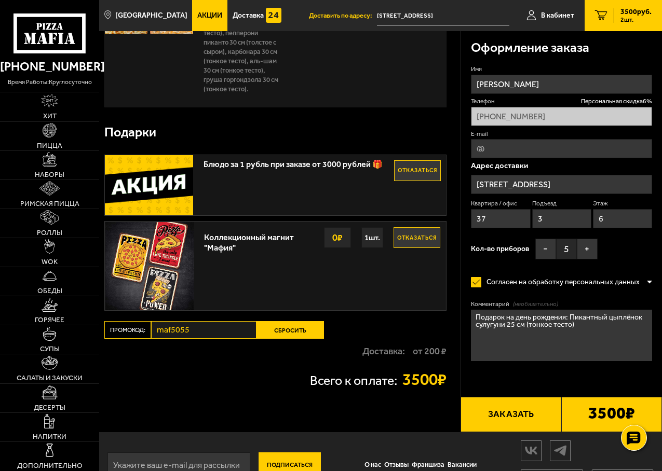
click at [498, 430] on button "Заказать" at bounding box center [511, 414] width 101 height 35
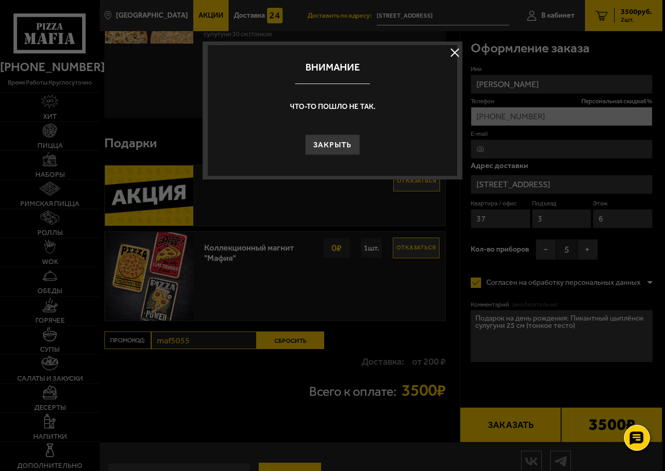
click at [498, 430] on div at bounding box center [332, 235] width 665 height 471
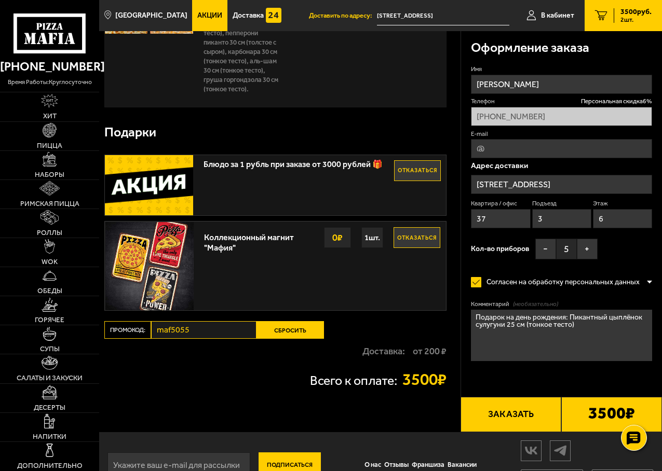
click at [499, 430] on button "Заказать" at bounding box center [511, 414] width 101 height 35
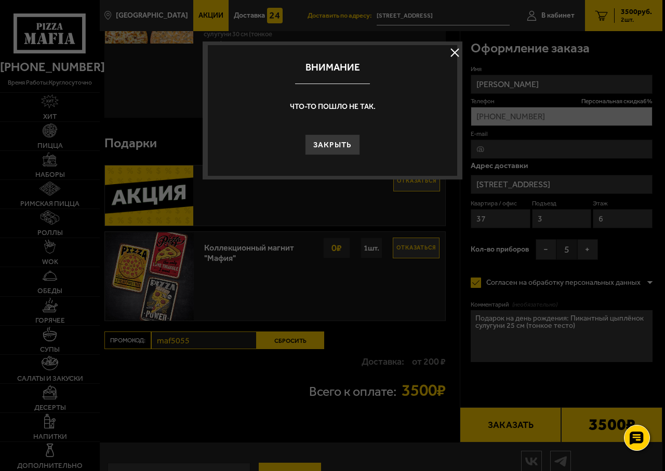
click at [500, 430] on div at bounding box center [332, 235] width 665 height 471
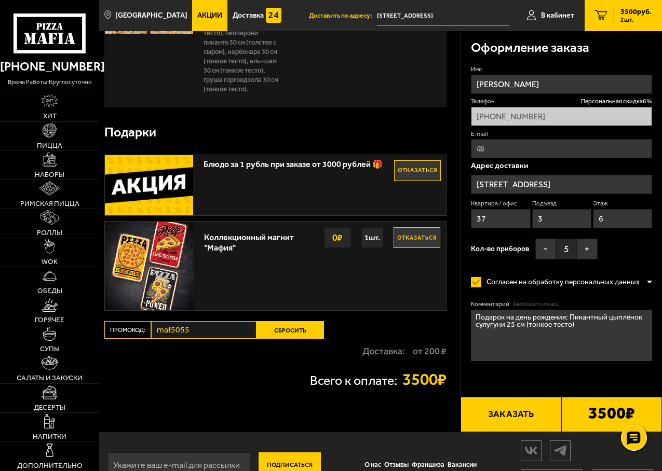
click at [500, 430] on button "Заказать" at bounding box center [511, 414] width 101 height 35
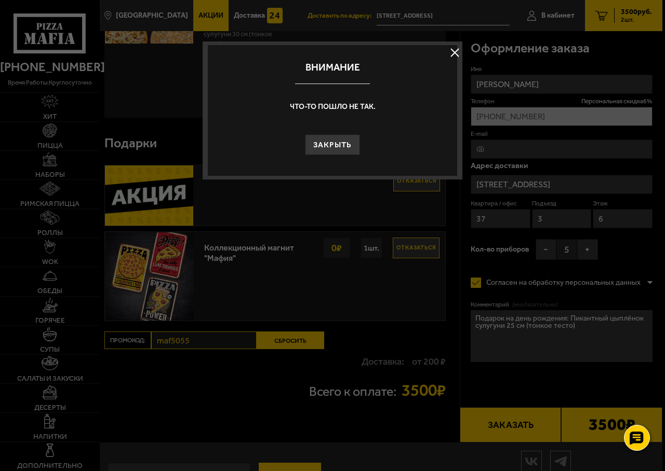
click at [501, 430] on div at bounding box center [332, 235] width 665 height 471
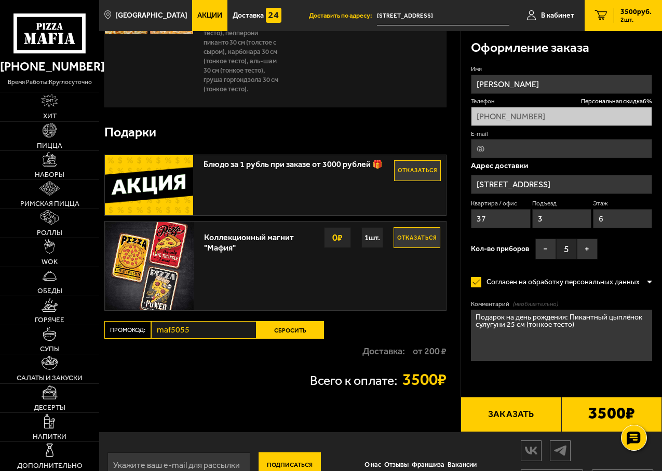
click at [501, 431] on button "Заказать" at bounding box center [511, 414] width 101 height 35
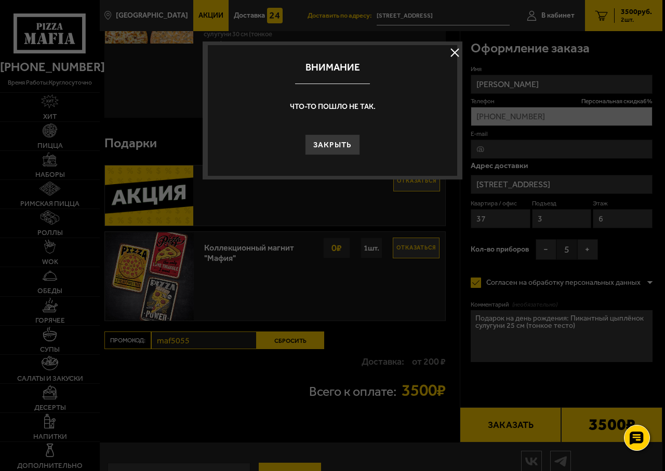
click at [502, 432] on div at bounding box center [332, 235] width 665 height 471
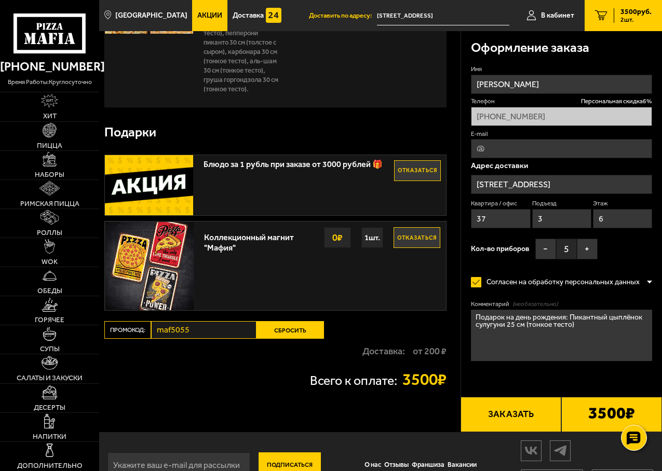
click at [502, 432] on button "Заказать" at bounding box center [511, 414] width 101 height 35
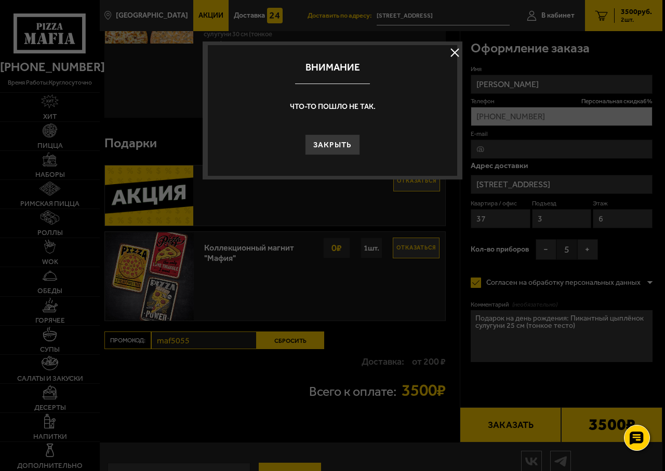
click at [503, 432] on div at bounding box center [332, 235] width 665 height 471
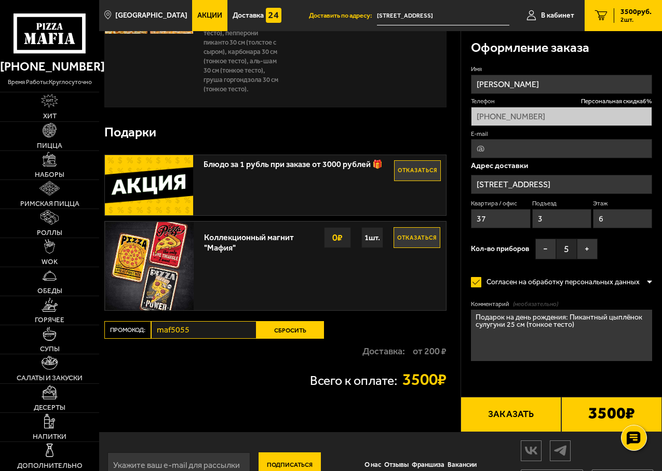
click at [504, 433] on button "Заказать" at bounding box center [511, 414] width 101 height 35
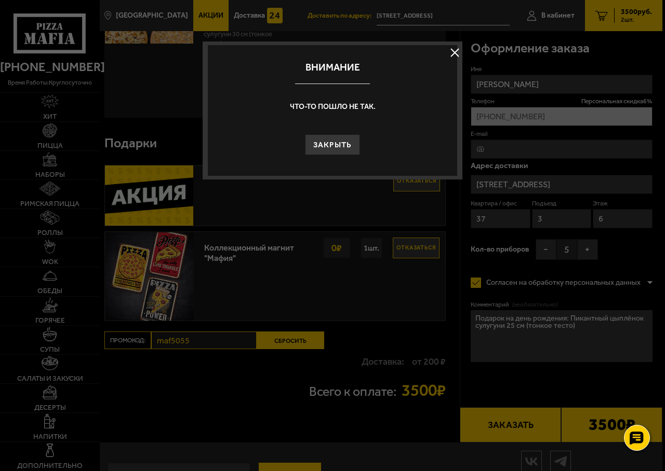
click at [506, 432] on div at bounding box center [332, 235] width 665 height 471
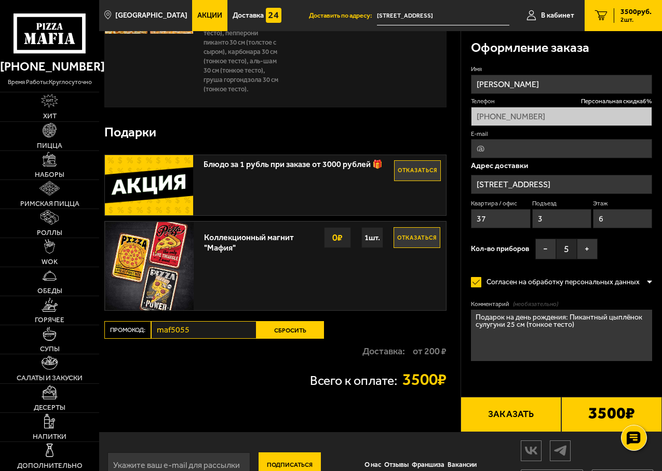
click at [506, 432] on button "Заказать" at bounding box center [511, 414] width 101 height 35
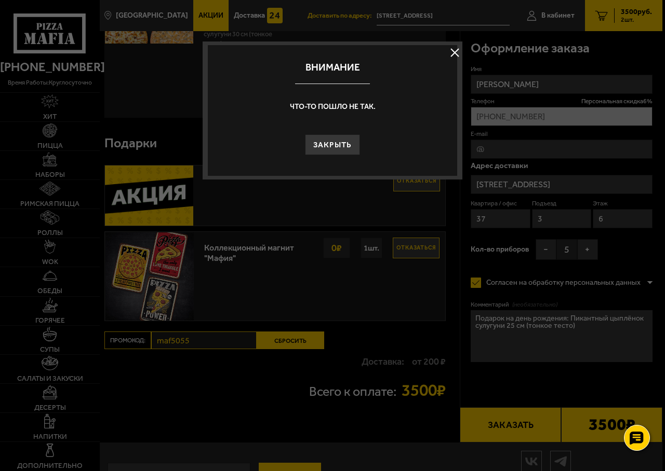
click at [506, 432] on div at bounding box center [332, 235] width 665 height 471
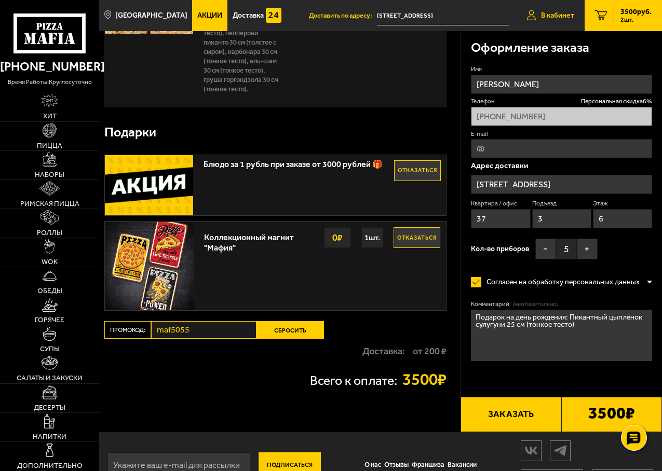
click at [556, 22] on link "В кабинет" at bounding box center [550, 15] width 69 height 31
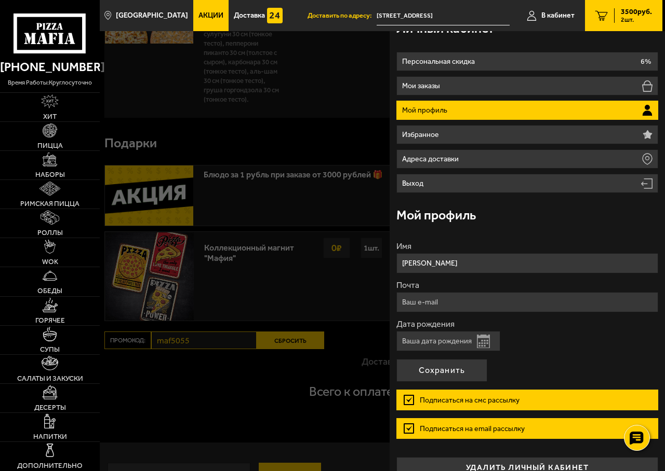
scroll to position [37, 0]
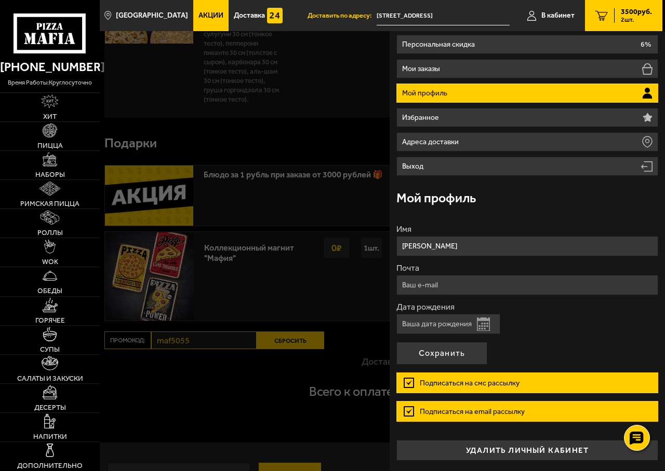
click at [440, 321] on input "Дата рождения" at bounding box center [448, 324] width 104 height 20
click at [484, 329] on button "Открыть календарь" at bounding box center [483, 325] width 13 height 14
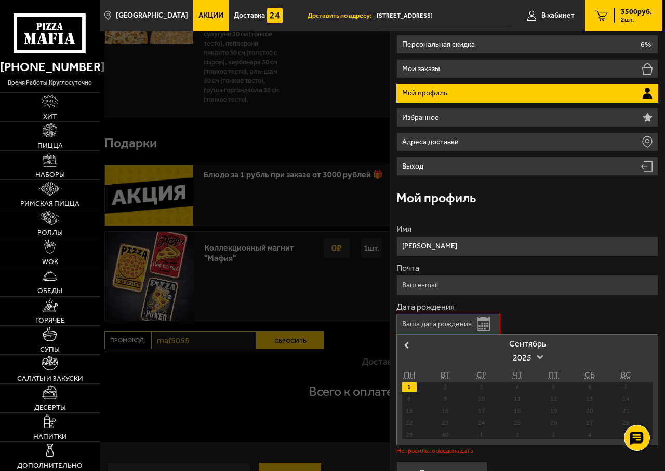
click at [538, 356] on span at bounding box center [539, 356] width 7 height 7
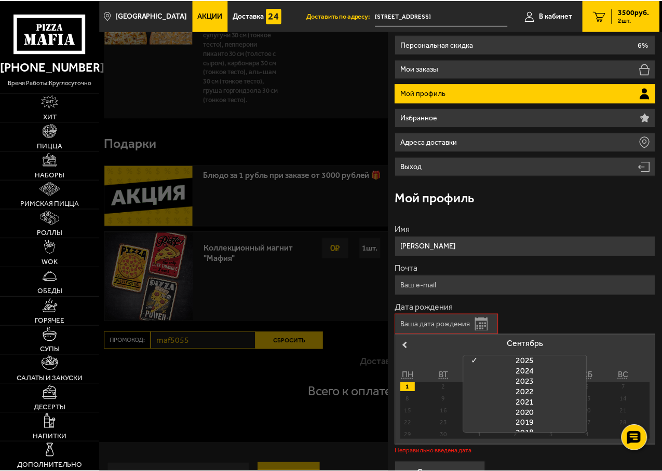
scroll to position [104, 0]
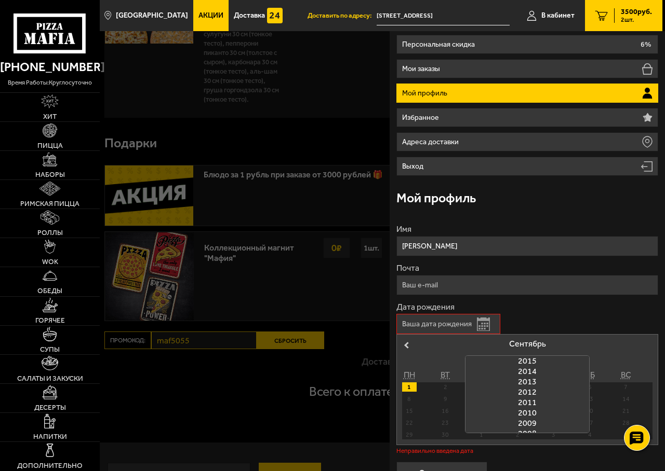
click at [528, 372] on div "2014" at bounding box center [527, 372] width 124 height 10
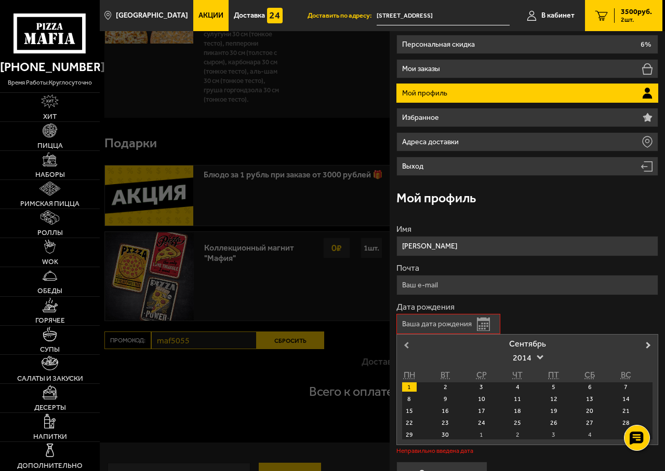
click at [406, 344] on span "Previous Month" at bounding box center [406, 345] width 0 height 10
click at [515, 434] on div "28" at bounding box center [517, 434] width 14 height 9
type input "28.08.2014"
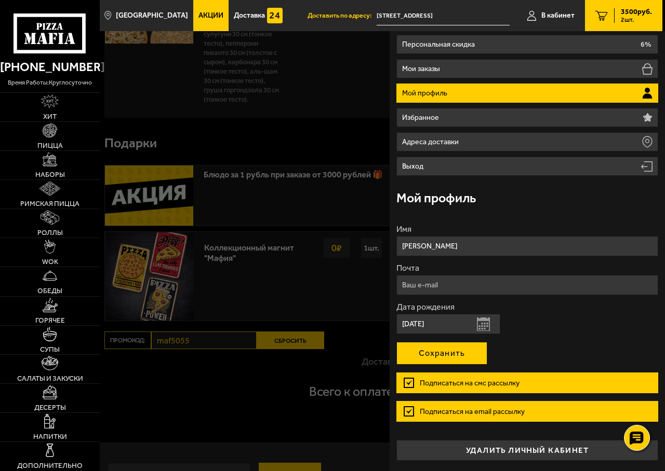
click at [459, 355] on button "Сохранить" at bounding box center [441, 353] width 91 height 23
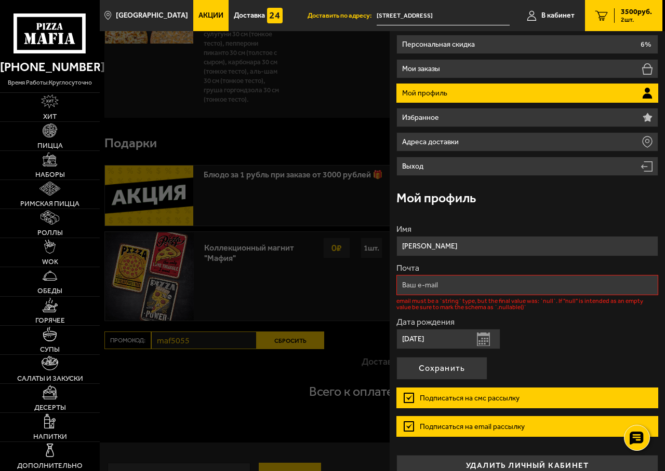
drag, startPoint x: 400, startPoint y: 280, endPoint x: 406, endPoint y: 280, distance: 5.7
click at [400, 280] on input "Почта" at bounding box center [526, 285] width 261 height 20
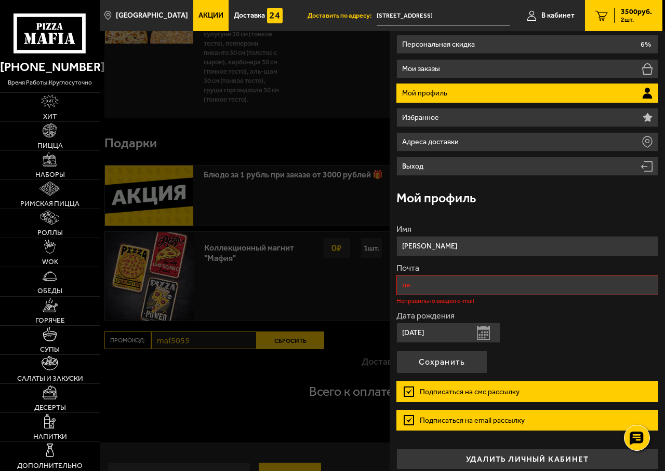
type input "л"
type input "ktan5@yandex.ru"
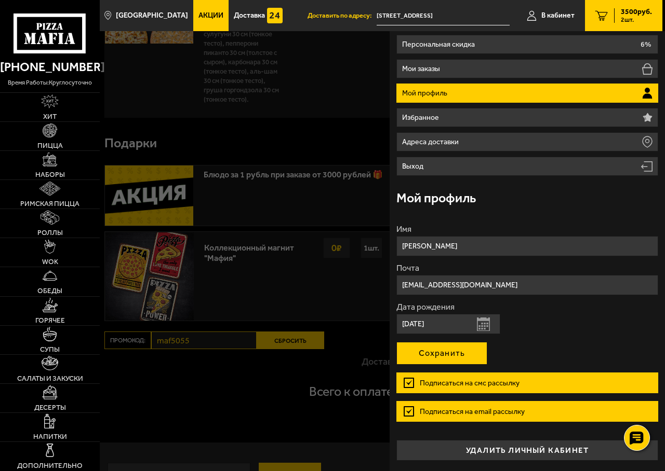
click at [452, 352] on button "Сохранить" at bounding box center [441, 353] width 91 height 23
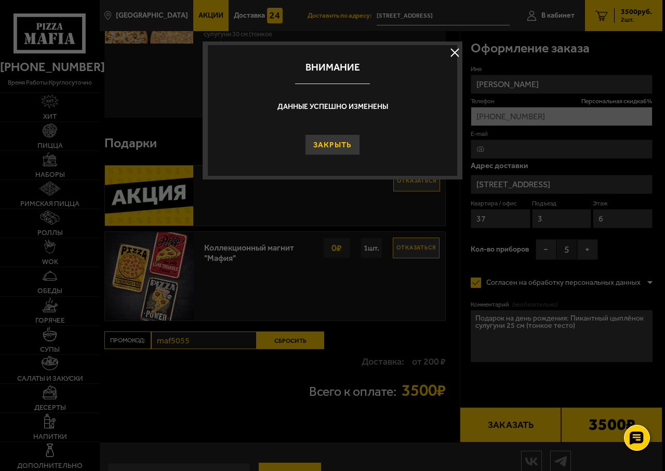
click at [326, 144] on button "Закрыть" at bounding box center [333, 144] width 56 height 21
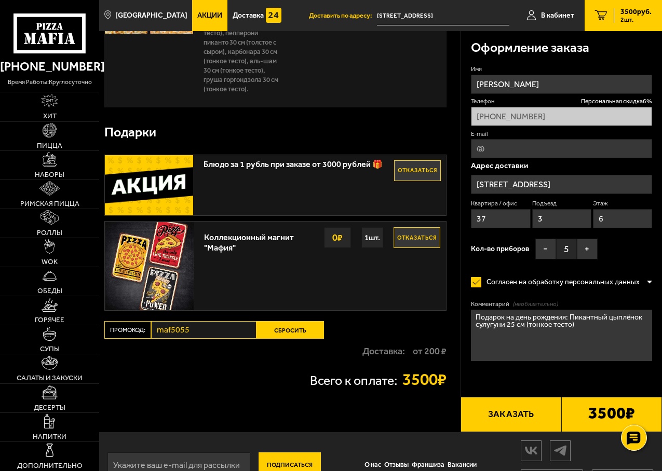
click at [514, 430] on button "Заказать" at bounding box center [511, 414] width 101 height 35
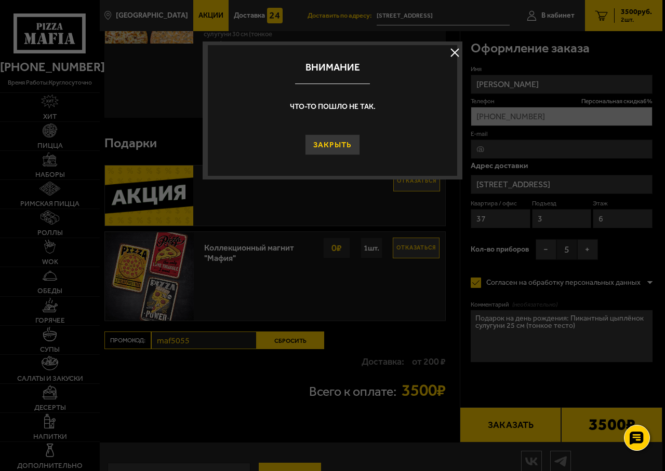
click at [316, 146] on button "Закрыть" at bounding box center [333, 144] width 56 height 21
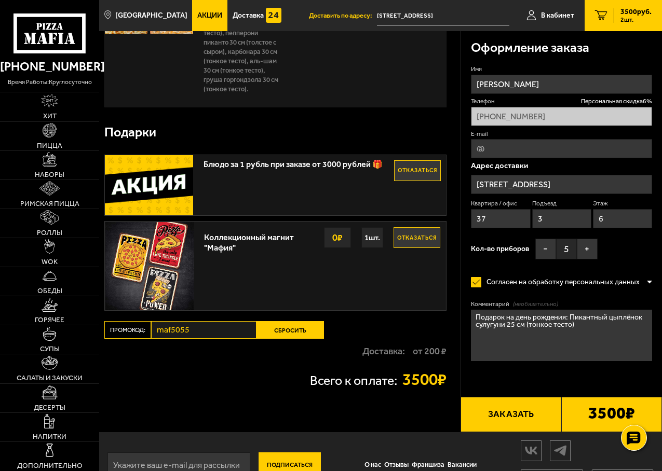
click at [505, 426] on button "Заказать" at bounding box center [511, 414] width 101 height 35
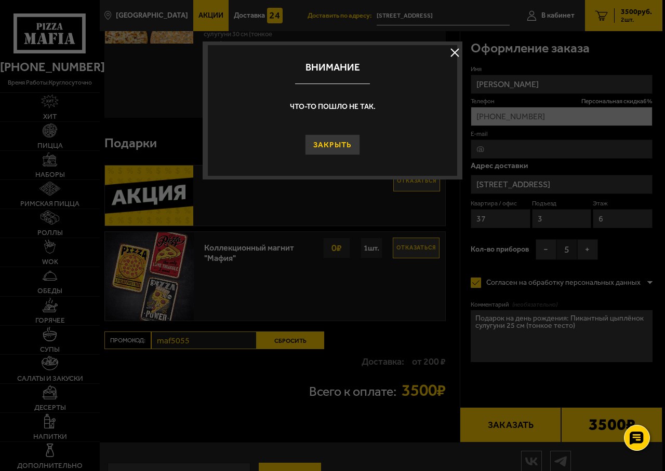
click at [337, 138] on button "Закрыть" at bounding box center [333, 144] width 56 height 21
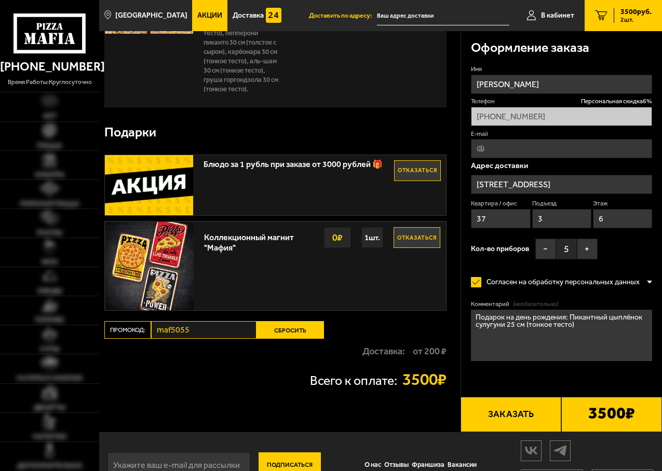
type input "[STREET_ADDRESS]"
click at [516, 417] on button "Заказать" at bounding box center [511, 414] width 101 height 35
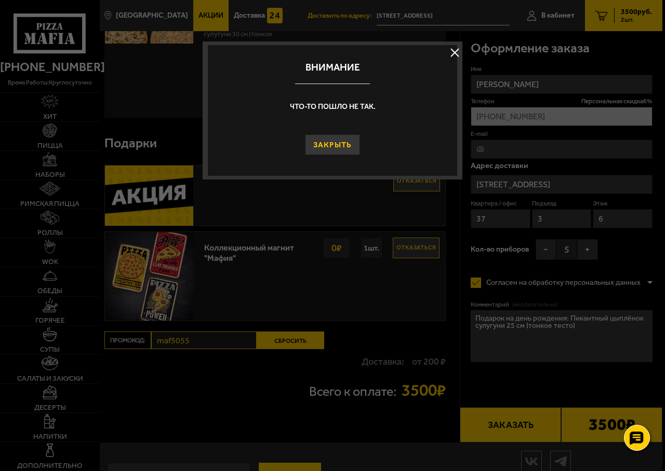
click at [347, 140] on button "Закрыть" at bounding box center [333, 144] width 56 height 21
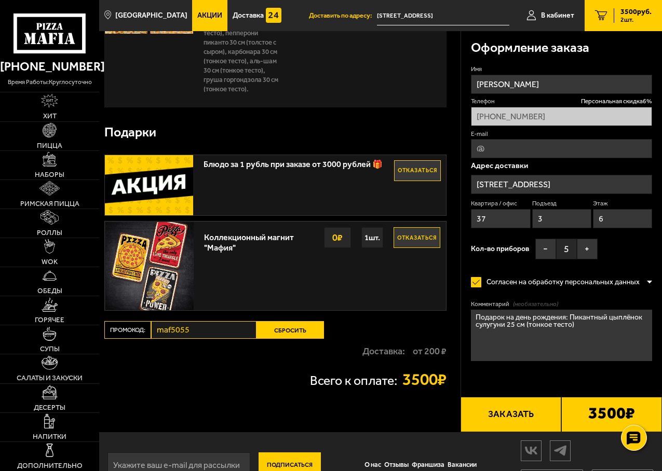
click at [487, 429] on button "Заказать" at bounding box center [511, 414] width 101 height 35
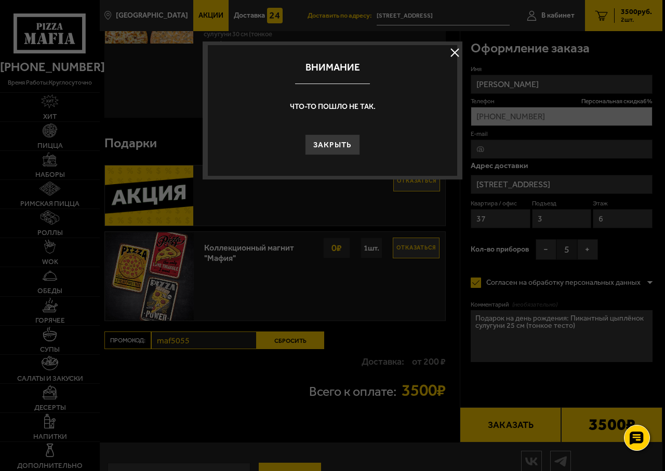
click at [487, 429] on div at bounding box center [332, 235] width 665 height 471
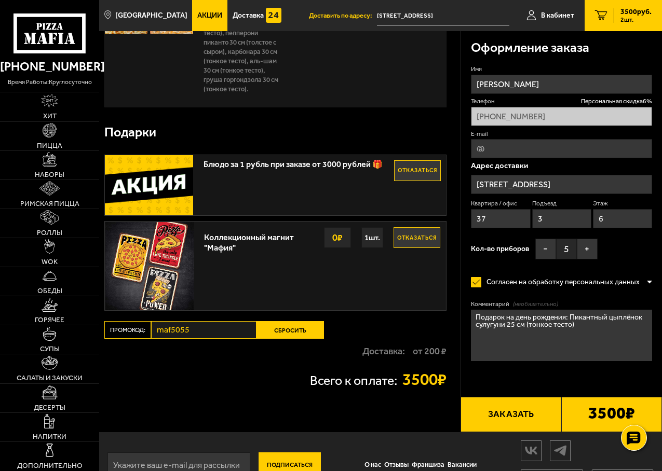
click at [487, 429] on button "Заказать" at bounding box center [511, 414] width 101 height 35
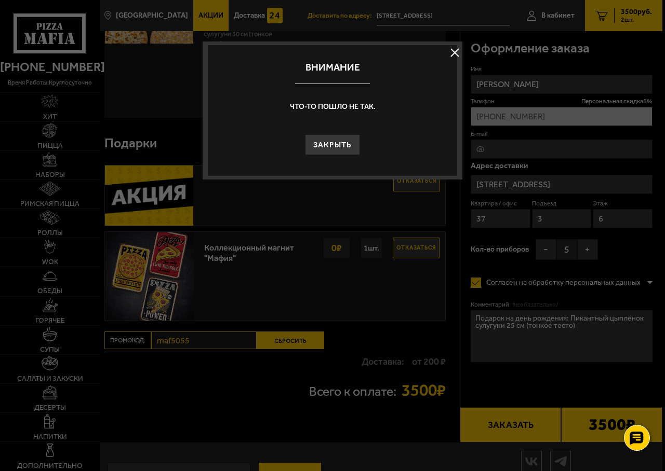
click at [487, 429] on div at bounding box center [332, 235] width 665 height 471
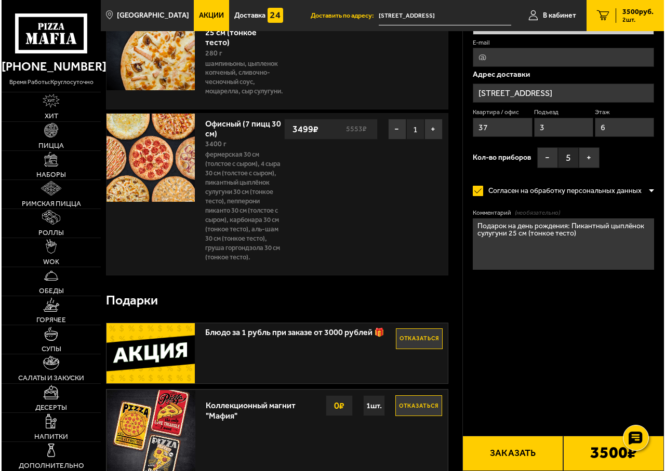
scroll to position [0, 0]
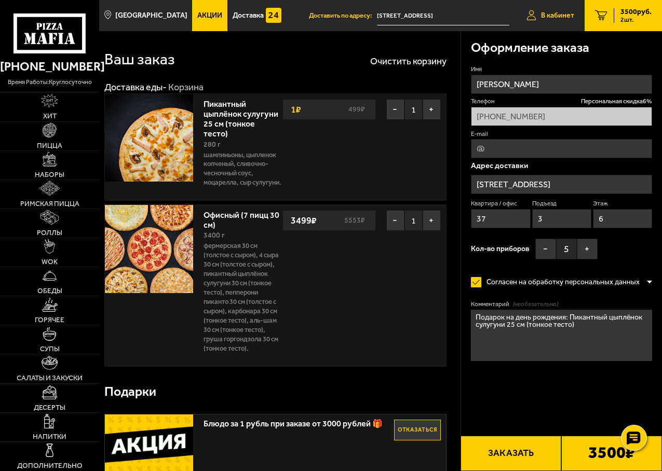
click at [552, 21] on link "В кабинет" at bounding box center [550, 15] width 69 height 31
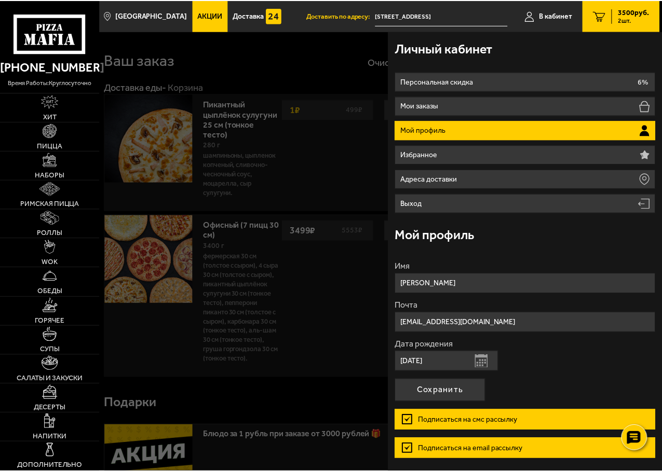
scroll to position [37, 0]
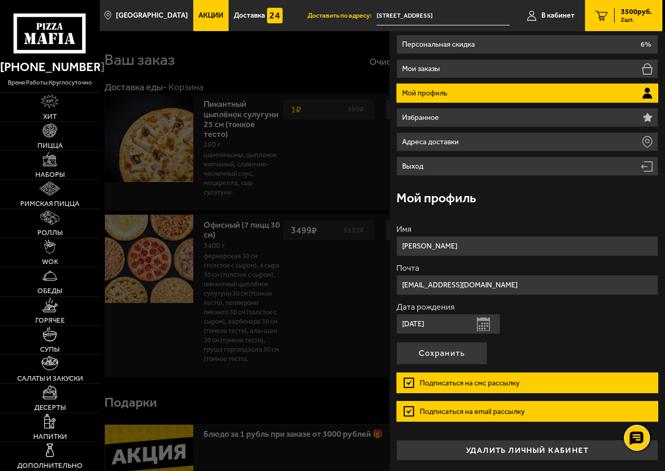
click at [326, 395] on div at bounding box center [432, 266] width 665 height 471
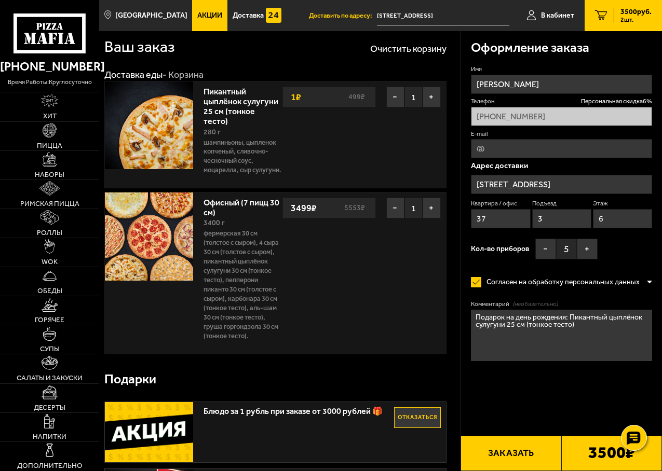
scroll to position [0, 0]
